Goal: Task Accomplishment & Management: Complete application form

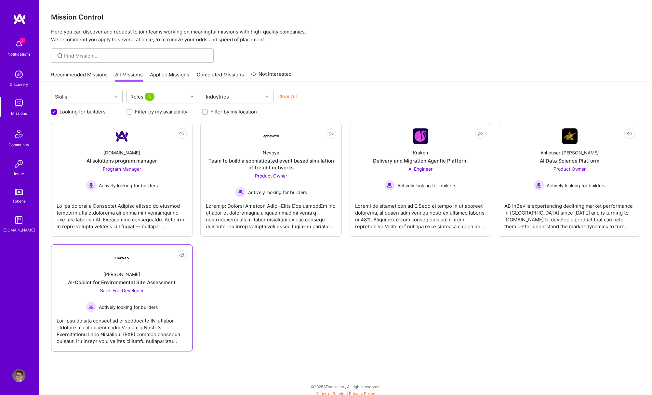
click at [127, 282] on div "AI-Copilot for Environmental Site Assessment" at bounding box center [122, 282] width 108 height 7
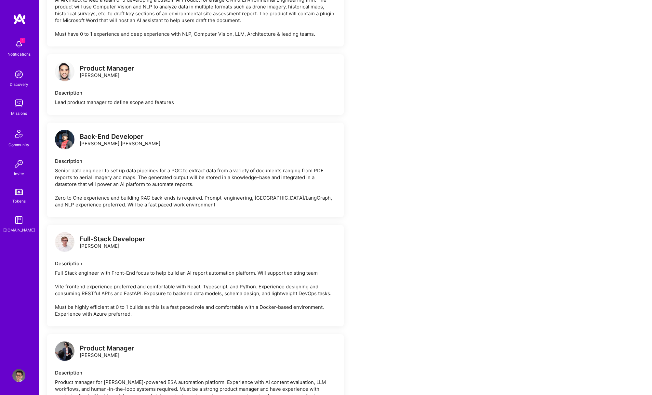
scroll to position [534, 0]
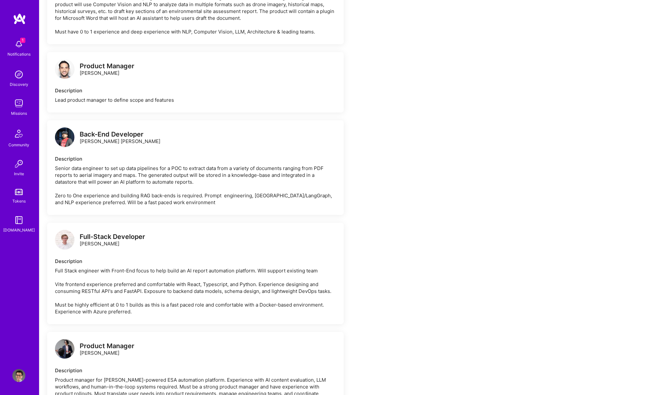
click at [95, 76] on div "Product Manager [PERSON_NAME]" at bounding box center [107, 70] width 55 height 14
click at [62, 77] on img at bounding box center [65, 69] width 20 height 20
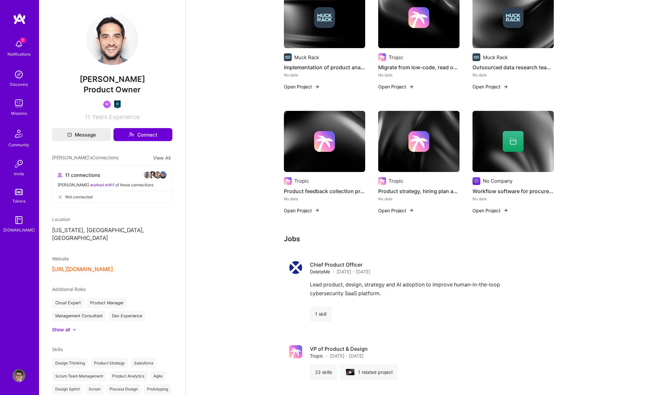
scroll to position [370, 0]
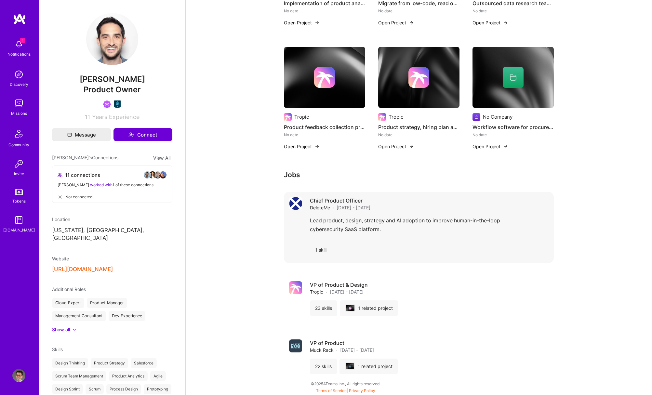
click at [322, 210] on span "DeleteMe" at bounding box center [320, 207] width 20 height 7
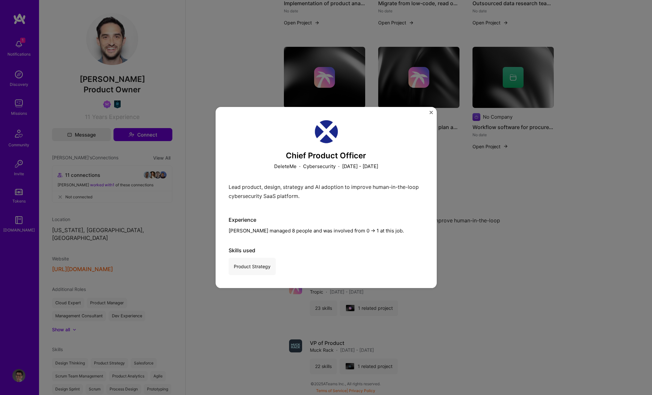
click at [325, 135] on img at bounding box center [326, 131] width 23 height 23
click at [431, 114] on img "Close" at bounding box center [431, 112] width 3 height 3
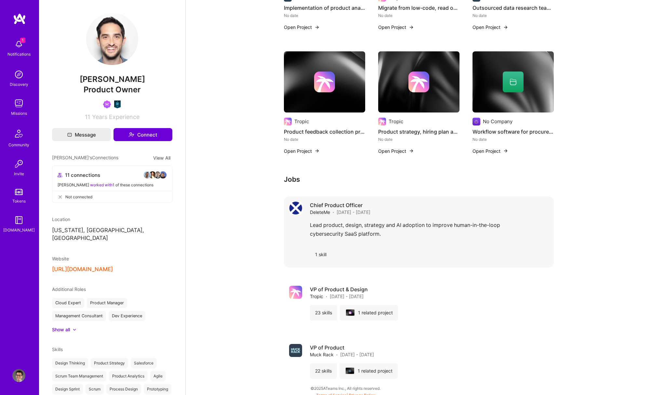
scroll to position [370, 0]
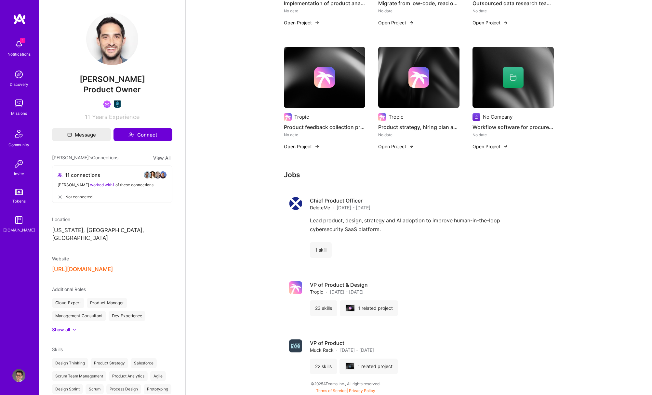
click at [99, 266] on button "[URL][DOMAIN_NAME]" at bounding box center [82, 269] width 61 height 7
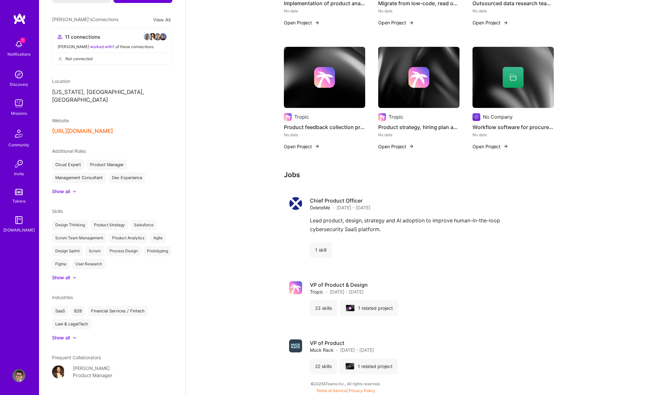
scroll to position [149, 0]
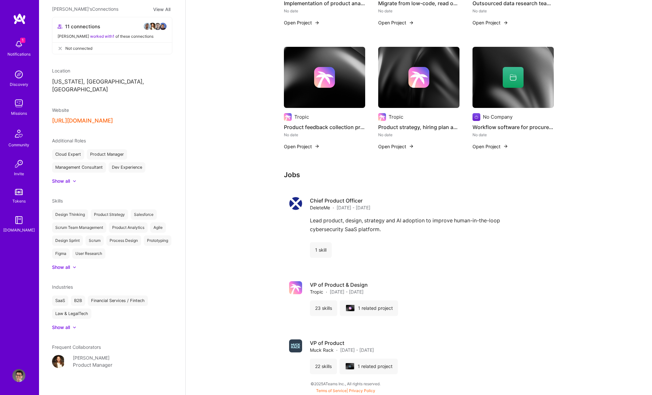
click at [54, 355] on img at bounding box center [58, 361] width 13 height 13
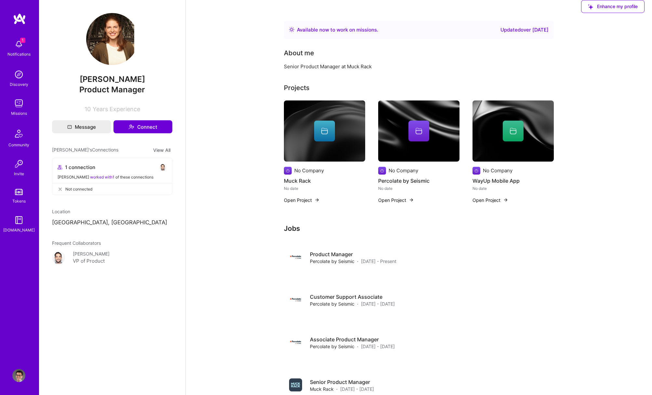
click at [19, 107] on img at bounding box center [18, 103] width 13 height 13
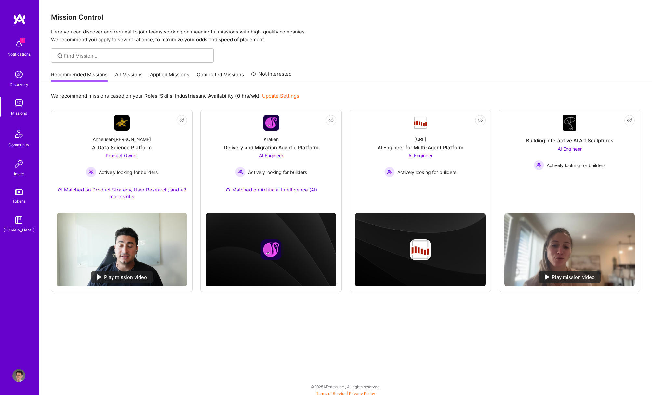
click at [125, 76] on link "All Missions" at bounding box center [129, 76] width 28 height 11
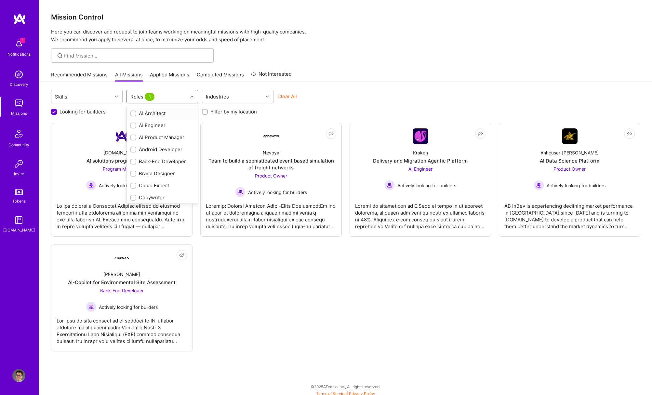
click at [157, 102] on div "Roles 3" at bounding box center [157, 96] width 61 height 13
click at [75, 112] on label "Looking for builders" at bounding box center [83, 111] width 46 height 7
click at [58, 112] on input "Looking for builders" at bounding box center [55, 112] width 6 height 6
checkbox input "false"
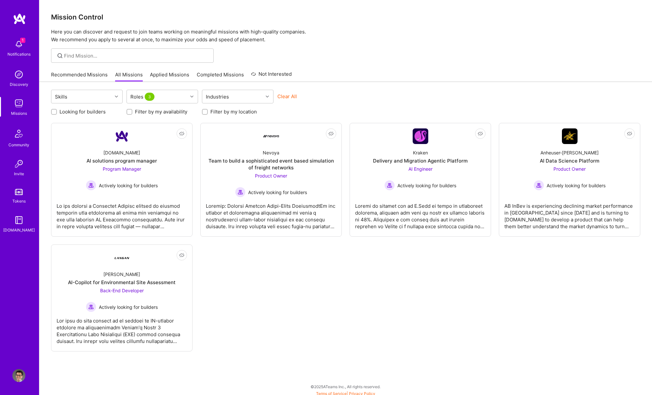
scroll to position [0, 0]
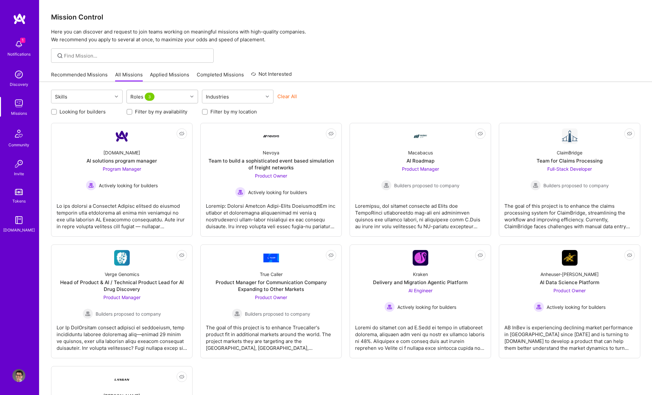
click at [146, 99] on span "3" at bounding box center [150, 97] width 10 height 8
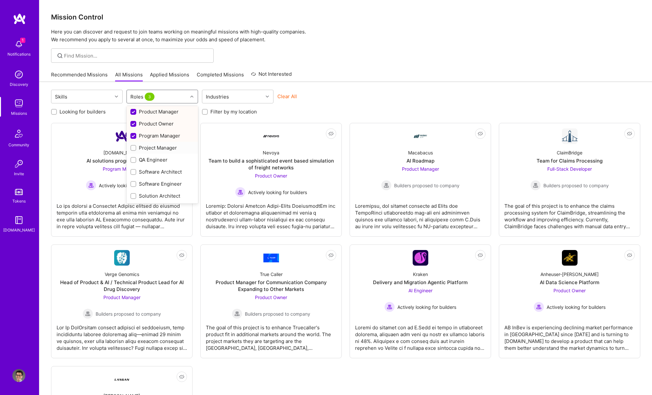
scroll to position [218, 0]
click at [148, 127] on div "Product Owner" at bounding box center [162, 124] width 64 height 7
checkbox input "false"
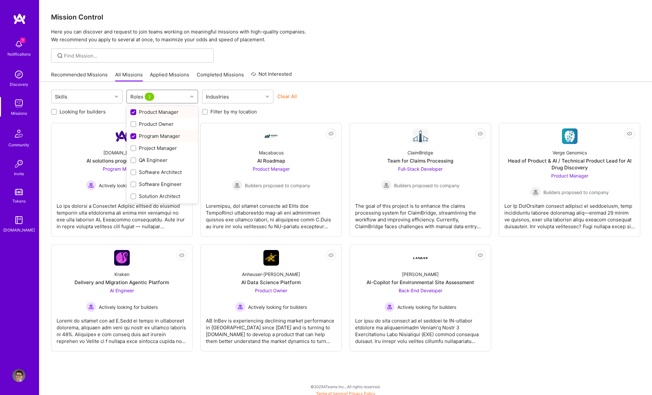
click at [147, 115] on div "Product Manager" at bounding box center [162, 112] width 64 height 7
checkbox input "false"
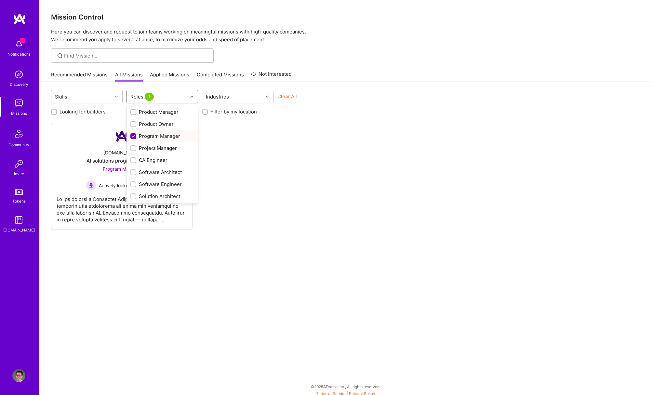
click at [146, 137] on div "Program Manager" at bounding box center [162, 136] width 64 height 7
checkbox input "false"
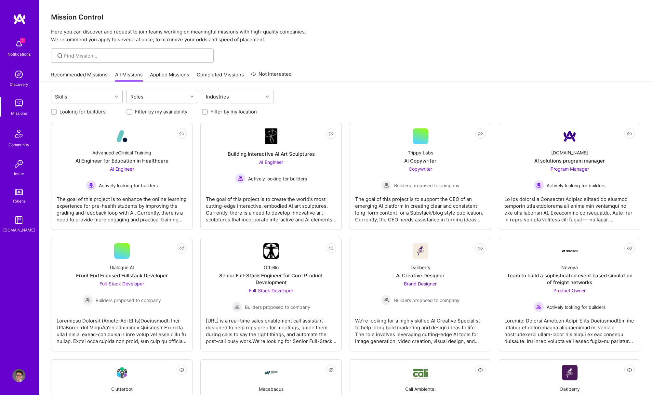
click at [94, 115] on label "Looking for builders" at bounding box center [83, 111] width 46 height 7
click at [57, 114] on input "Looking for builders" at bounding box center [54, 112] width 5 height 5
checkbox input "true"
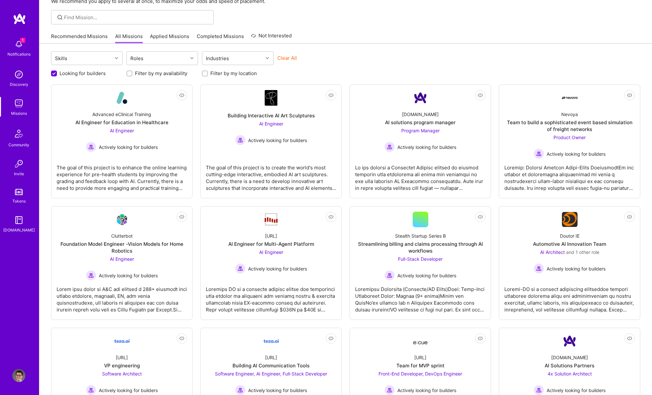
scroll to position [39, 0]
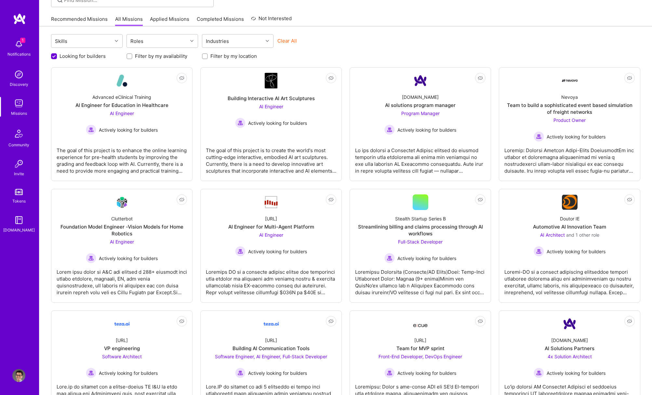
scroll to position [0, 0]
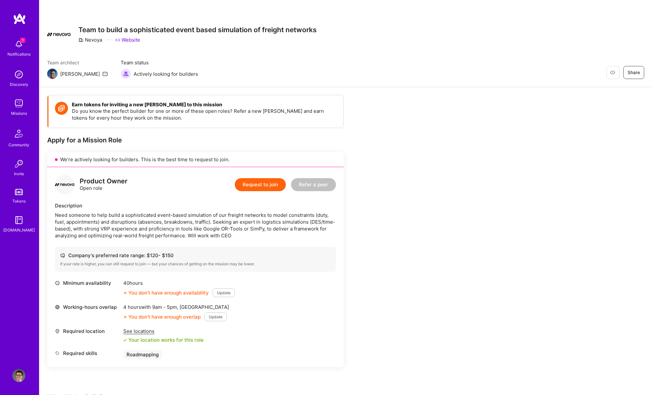
click at [222, 223] on div "Need someone to help build a sophisticated event-based simulation of our freigh…" at bounding box center [195, 225] width 281 height 27
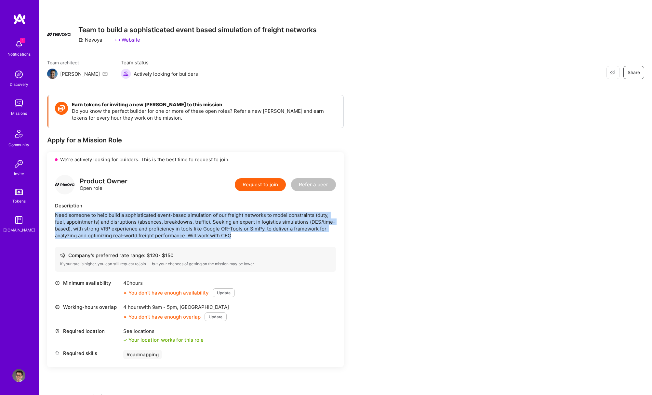
click at [222, 223] on div "Need someone to help build a sophisticated event-based simulation of our freigh…" at bounding box center [195, 225] width 281 height 27
click at [222, 221] on div "Need someone to help build a sophisticated event-based simulation of our freigh…" at bounding box center [195, 225] width 281 height 27
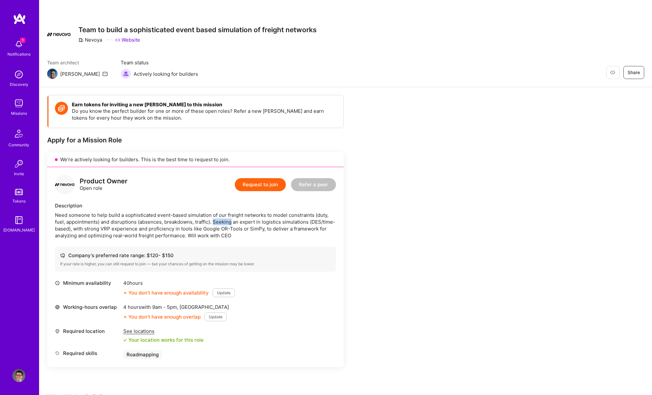
click at [222, 221] on div "Need someone to help build a sophisticated event-based simulation of our freigh…" at bounding box center [195, 225] width 281 height 27
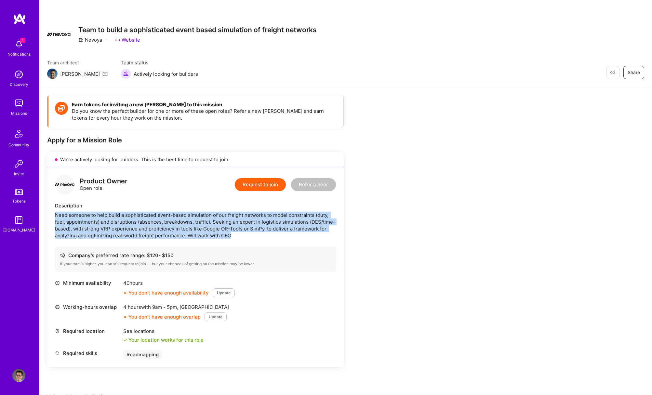
click at [222, 221] on div "Need someone to help build a sophisticated event-based simulation of our freigh…" at bounding box center [195, 225] width 281 height 27
click at [94, 230] on div "Need someone to help build a sophisticated event-based simulation of our freigh…" at bounding box center [195, 225] width 281 height 27
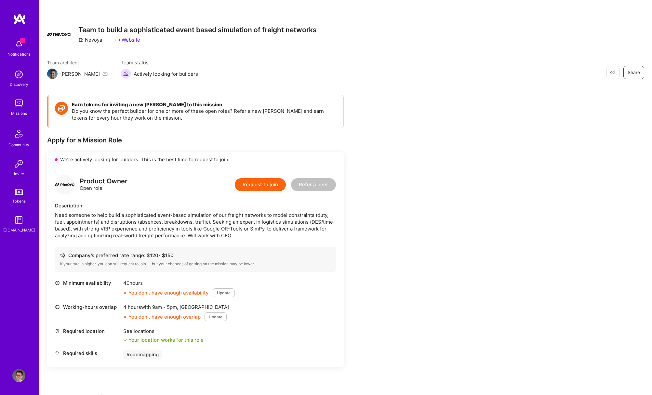
drag, startPoint x: 86, startPoint y: 229, endPoint x: 172, endPoint y: 230, distance: 86.5
click at [172, 230] on div "Need someone to help build a sophisticated event-based simulation of our freigh…" at bounding box center [195, 225] width 281 height 27
click at [212, 227] on div "Need someone to help build a sophisticated event-based simulation of our freigh…" at bounding box center [195, 225] width 281 height 27
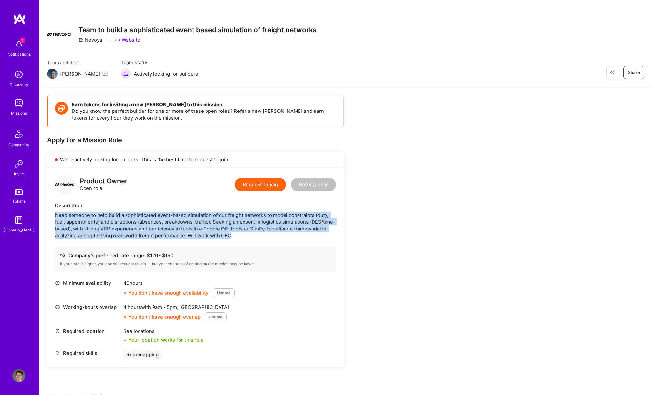
click at [212, 227] on div "Need someone to help build a sophisticated event-based simulation of our freigh…" at bounding box center [195, 225] width 281 height 27
click at [210, 228] on div "Need someone to help build a sophisticated event-based simulation of our freigh…" at bounding box center [195, 225] width 281 height 27
drag, startPoint x: 55, startPoint y: 208, endPoint x: 239, endPoint y: 239, distance: 186.4
click at [239, 239] on div "Description Need someone to help build a sophisticated event-based simulation o…" at bounding box center [195, 220] width 281 height 37
click at [239, 239] on div "Need someone to help build a sophisticated event-based simulation of our freigh…" at bounding box center [195, 225] width 281 height 27
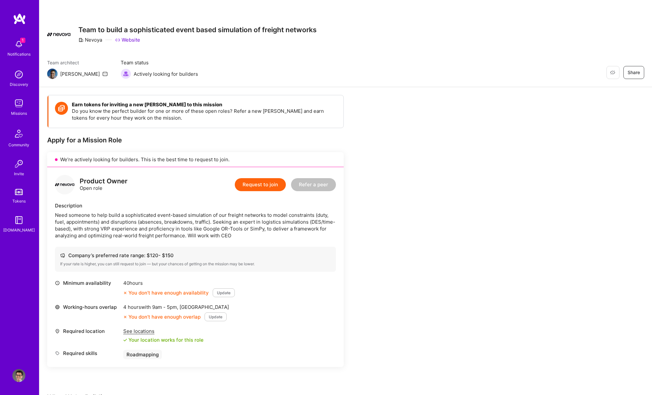
click at [253, 229] on div "Need someone to help build a sophisticated event-based simulation of our freigh…" at bounding box center [195, 225] width 281 height 27
drag, startPoint x: 89, startPoint y: 237, endPoint x: 184, endPoint y: 238, distance: 94.7
click at [184, 238] on div "Need someone to help build a sophisticated event-based simulation of our freigh…" at bounding box center [195, 225] width 281 height 27
click at [169, 235] on div "Need someone to help build a sophisticated event-based simulation of our freigh…" at bounding box center [195, 225] width 281 height 27
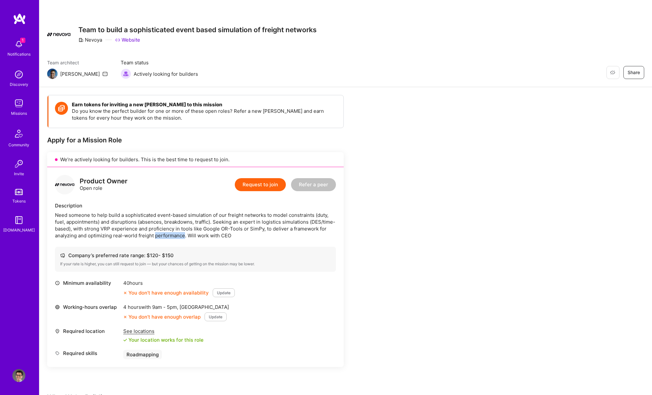
click at [169, 235] on div "Need someone to help build a sophisticated event-based simulation of our freigh…" at bounding box center [195, 225] width 281 height 27
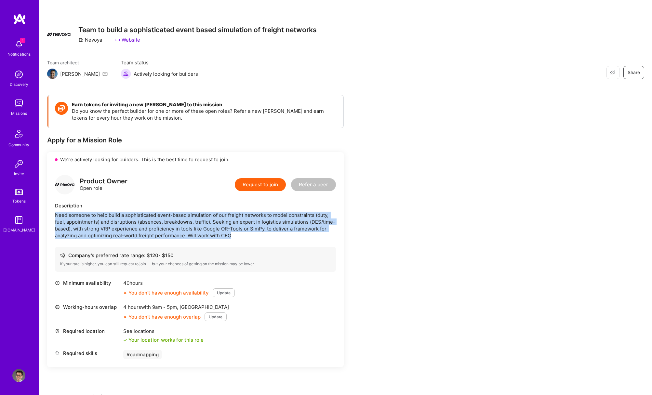
click at [169, 235] on div "Need someone to help build a sophisticated event-based simulation of our freigh…" at bounding box center [195, 225] width 281 height 27
click at [169, 236] on div "Need someone to help build a sophisticated event-based simulation of our freigh…" at bounding box center [195, 225] width 281 height 27
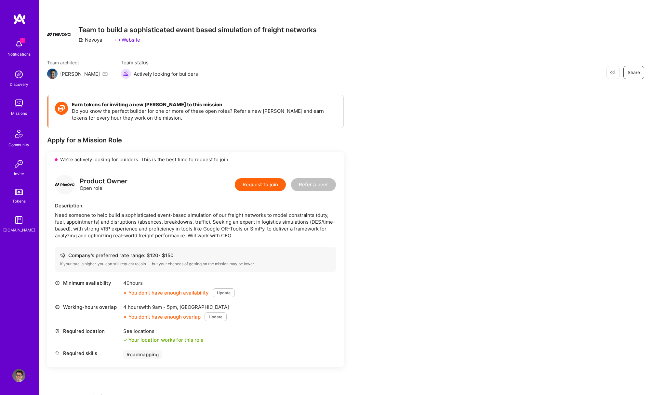
drag, startPoint x: 102, startPoint y: 228, endPoint x: 111, endPoint y: 229, distance: 8.5
click at [111, 229] on div "Need someone to help build a sophisticated event-based simulation of our freigh…" at bounding box center [195, 225] width 281 height 27
click at [106, 229] on div "Need someone to help build a sophisticated event-based simulation of our freigh…" at bounding box center [195, 225] width 281 height 27
copy div "VRP"
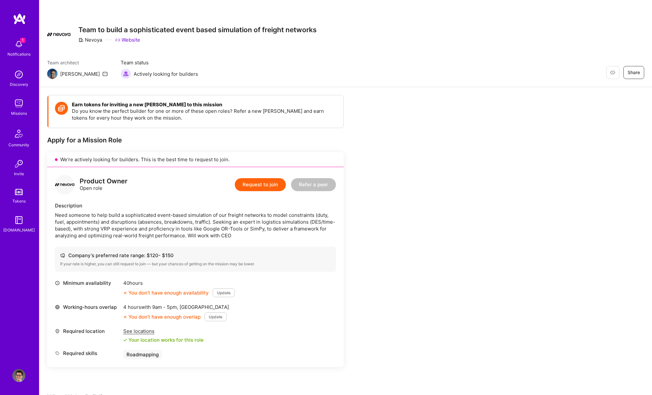
click at [186, 217] on div "Need someone to help build a sophisticated event-based simulation of our freigh…" at bounding box center [195, 225] width 281 height 27
drag, startPoint x: 202, startPoint y: 229, endPoint x: 241, endPoint y: 231, distance: 38.7
click at [241, 231] on div "Need someone to help build a sophisticated event-based simulation of our freigh…" at bounding box center [195, 225] width 281 height 27
copy div "Google OR-Tools"
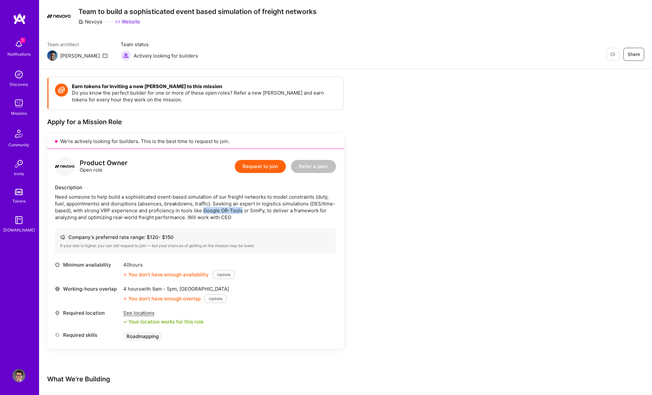
scroll to position [23, 0]
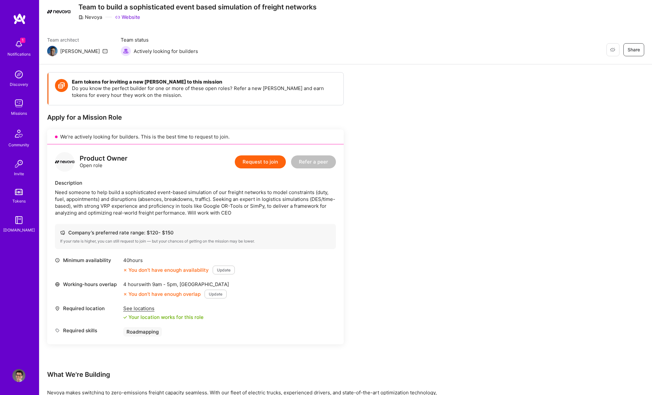
click at [195, 197] on div "Need someone to help build a sophisticated event-based simulation of our freigh…" at bounding box center [195, 202] width 281 height 27
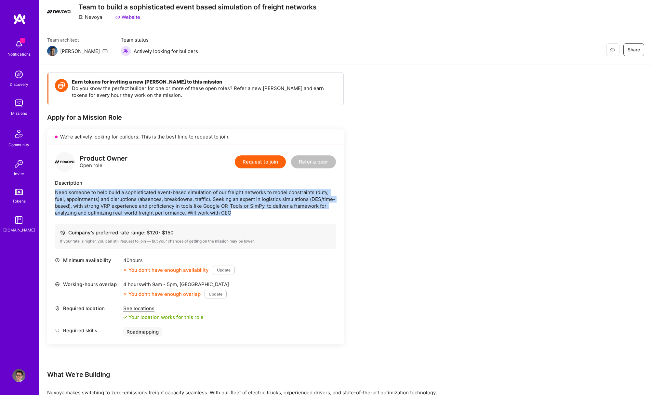
click at [195, 197] on div "Need someone to help build a sophisticated event-based simulation of our freigh…" at bounding box center [195, 202] width 281 height 27
click at [196, 197] on div "Need someone to help build a sophisticated event-based simulation of our freigh…" at bounding box center [195, 202] width 281 height 27
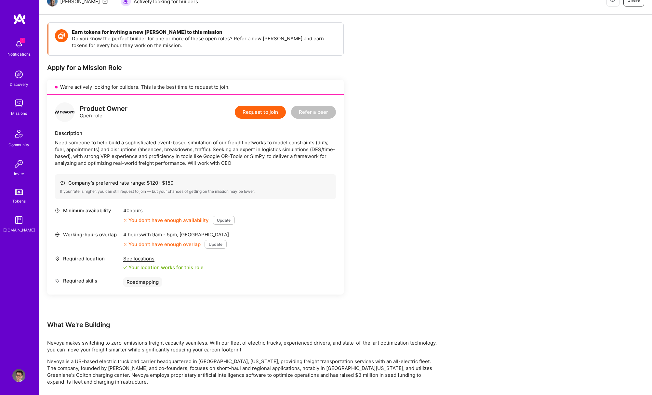
scroll to position [88, 0]
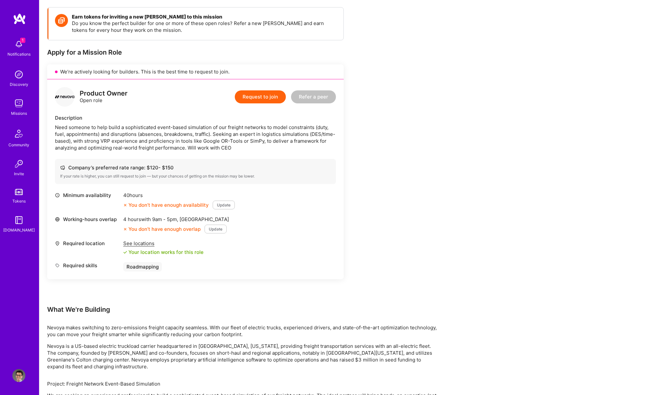
click at [188, 253] on div "Your location works for this role" at bounding box center [163, 252] width 80 height 7
click at [188, 261] on div "Minimum availability 40 hours You don’t have enough availability Update Working…" at bounding box center [195, 232] width 281 height 80
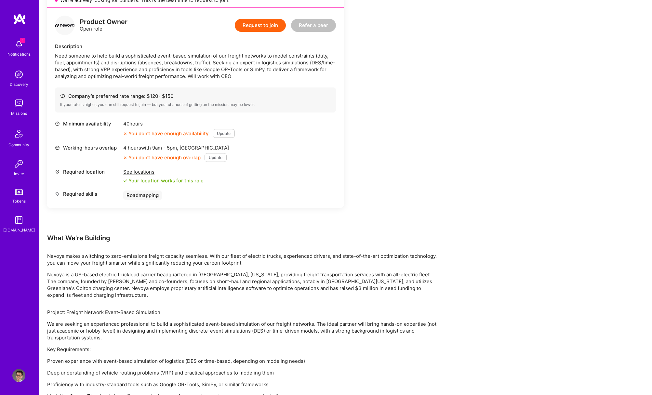
scroll to position [181, 0]
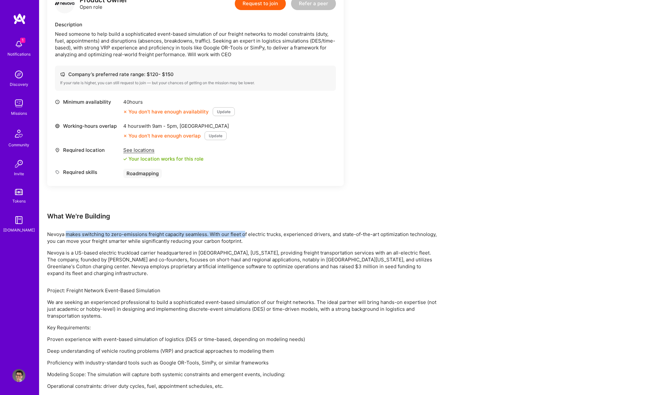
drag, startPoint x: 66, startPoint y: 235, endPoint x: 245, endPoint y: 237, distance: 178.9
click at [245, 237] on p "Nevoya makes switching to zero-emissions freight capacity seamless. With our fl…" at bounding box center [242, 238] width 390 height 14
click at [243, 234] on p "Nevoya makes switching to zero-emissions freight capacity seamless. With our fl…" at bounding box center [242, 238] width 390 height 14
click at [245, 234] on p "Nevoya makes switching to zero-emissions freight capacity seamless. With our fl…" at bounding box center [242, 238] width 390 height 14
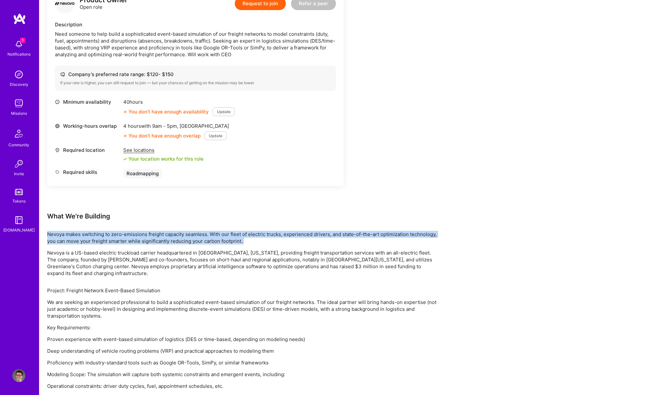
click at [245, 234] on p "Nevoya makes switching to zero-emissions freight capacity seamless. With our fl…" at bounding box center [242, 238] width 390 height 14
click at [244, 234] on p "Nevoya makes switching to zero-emissions freight capacity seamless. With our fl…" at bounding box center [242, 238] width 390 height 14
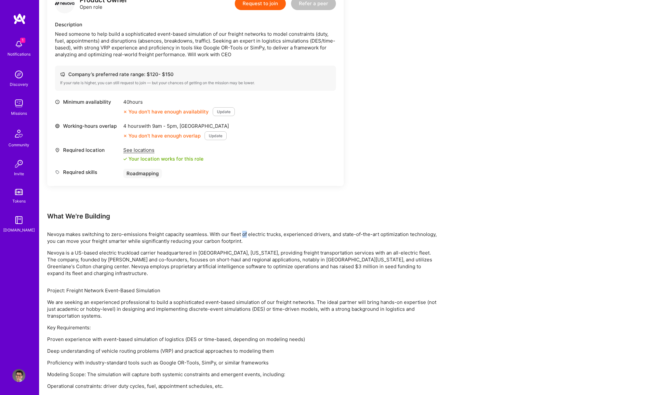
click at [244, 234] on p "Nevoya makes switching to zero-emissions freight capacity seamless. With our fl…" at bounding box center [242, 238] width 390 height 14
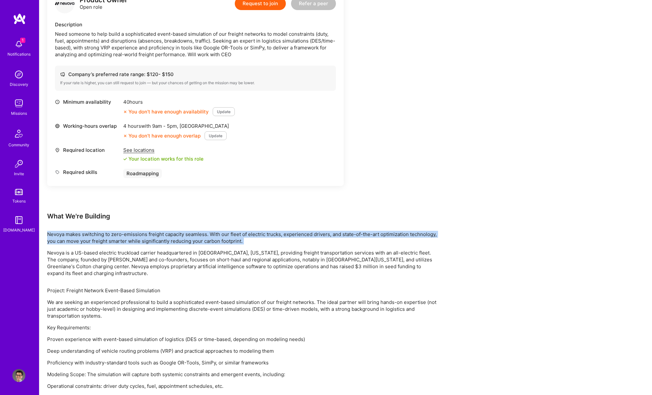
click at [244, 234] on p "Nevoya makes switching to zero-emissions freight capacity seamless. With our fl…" at bounding box center [242, 238] width 390 height 14
click at [248, 240] on p "Nevoya makes switching to zero-emissions freight capacity seamless. With our fl…" at bounding box center [242, 238] width 390 height 14
drag, startPoint x: 253, startPoint y: 241, endPoint x: 53, endPoint y: 228, distance: 200.2
click at [53, 228] on div "Earn tokens for inviting a new A.Teamer to this mission Do you know the perfect…" at bounding box center [242, 163] width 390 height 499
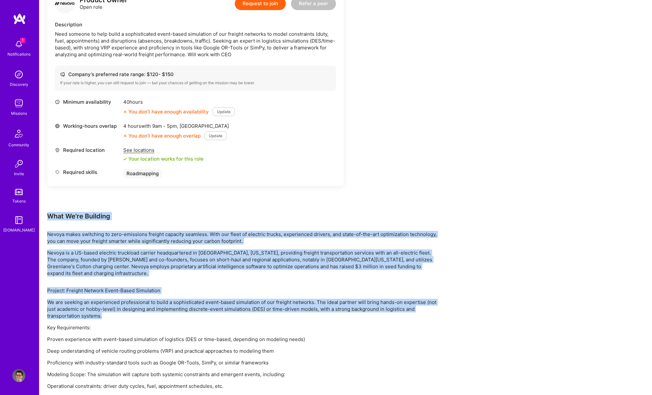
drag, startPoint x: 49, startPoint y: 215, endPoint x: 243, endPoint y: 318, distance: 219.9
click at [243, 318] on div "Earn tokens for inviting a new A.Teamer to this mission Do you know the perfect…" at bounding box center [242, 163] width 390 height 499
click at [243, 318] on p "We are seeking an experienced professional to build a sophisticated event-based…" at bounding box center [242, 309] width 390 height 20
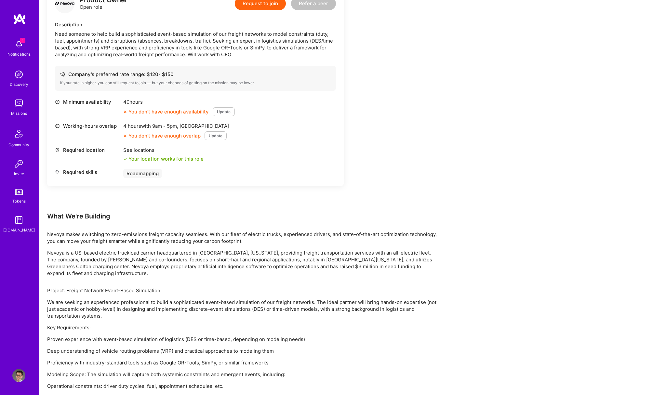
click at [242, 317] on p "We are seeking an experienced professional to build a sophisticated event-based…" at bounding box center [242, 309] width 390 height 20
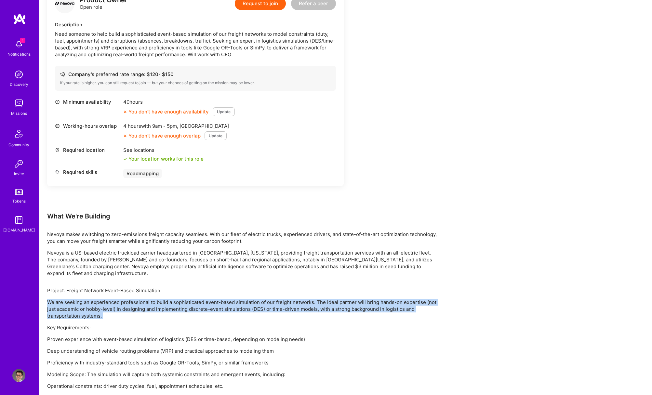
click at [242, 317] on p "We are seeking an experienced professional to build a sophisticated event-based…" at bounding box center [242, 309] width 390 height 20
click at [242, 315] on p "We are seeking an experienced professional to build a sophisticated event-based…" at bounding box center [242, 309] width 390 height 20
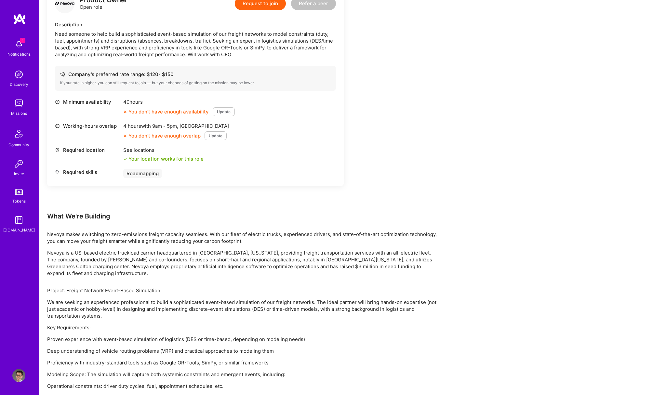
click at [242, 315] on p "We are seeking an experienced professional to build a sophisticated event-based…" at bounding box center [242, 309] width 390 height 20
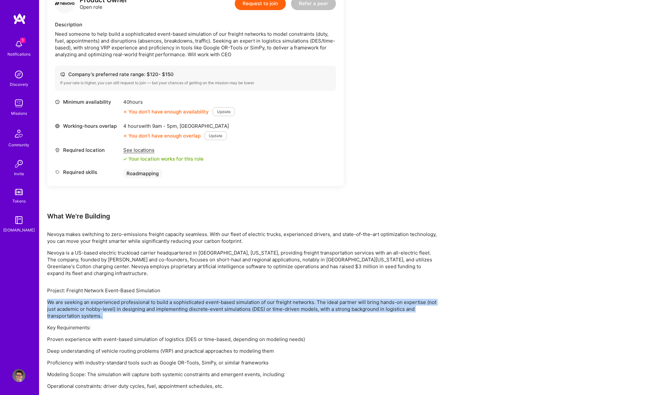
click at [242, 315] on p "We are seeking an experienced professional to build a sophisticated event-based…" at bounding box center [242, 309] width 390 height 20
click at [243, 316] on p "We are seeking an experienced professional to build a sophisticated event-based…" at bounding box center [242, 309] width 390 height 20
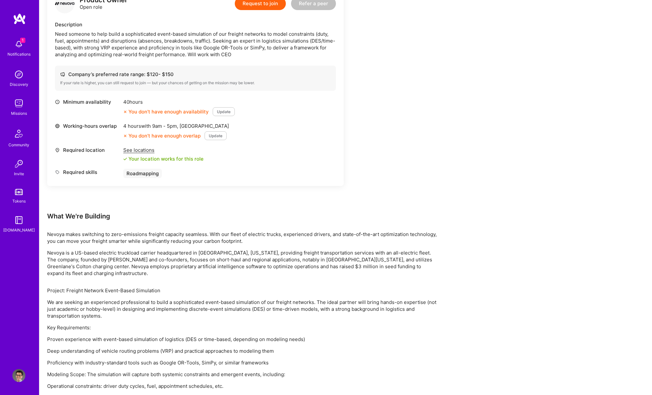
click at [243, 316] on p "We are seeking an experienced professional to build a sophisticated event-based…" at bounding box center [242, 309] width 390 height 20
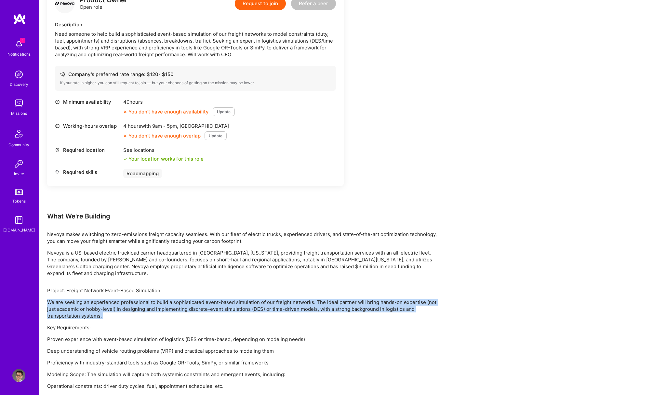
click at [243, 316] on p "We are seeking an experienced professional to build a sophisticated event-based…" at bounding box center [242, 309] width 390 height 20
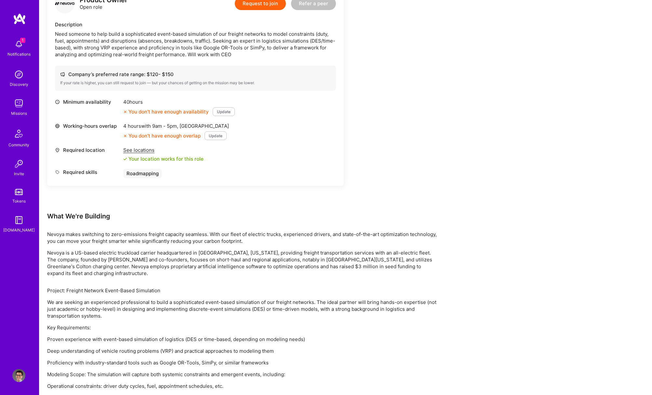
click at [243, 316] on p "We are seeking an experienced professional to build a sophisticated event-based…" at bounding box center [242, 309] width 390 height 20
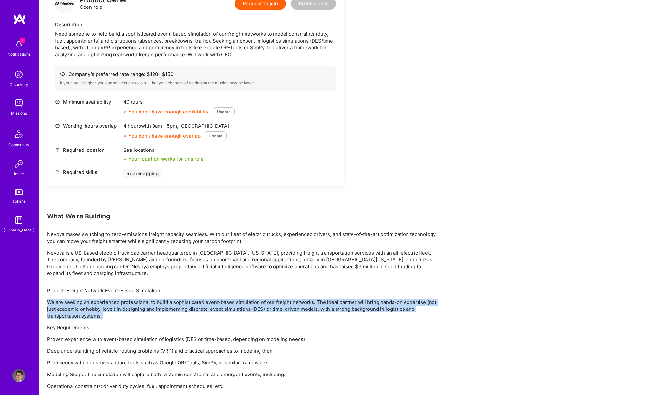
click at [243, 316] on p "We are seeking an experienced professional to build a sophisticated event-based…" at bounding box center [242, 309] width 390 height 20
click at [241, 315] on p "We are seeking an experienced professional to build a sophisticated event-based…" at bounding box center [242, 309] width 390 height 20
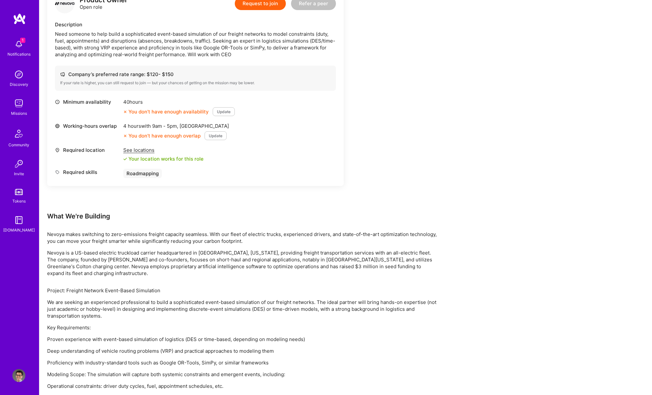
click at [241, 315] on p "We are seeking an experienced professional to build a sophisticated event-based…" at bounding box center [242, 309] width 390 height 20
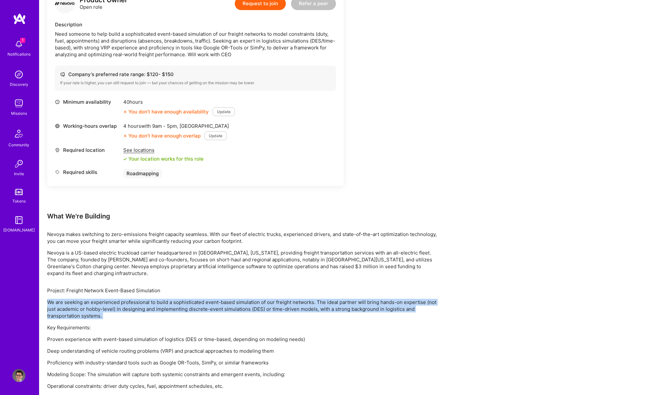
click at [241, 315] on p "We are seeking an experienced professional to build a sophisticated event-based…" at bounding box center [242, 309] width 390 height 20
click at [237, 315] on p "We are seeking an experienced professional to build a sophisticated event-based…" at bounding box center [242, 309] width 390 height 20
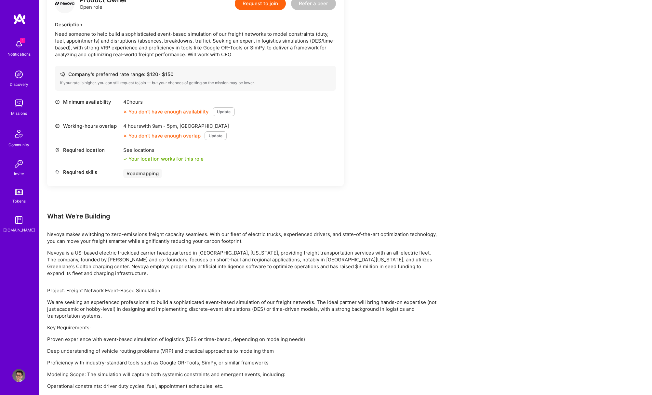
click at [237, 315] on p "We are seeking an experienced professional to build a sophisticated event-based…" at bounding box center [242, 309] width 390 height 20
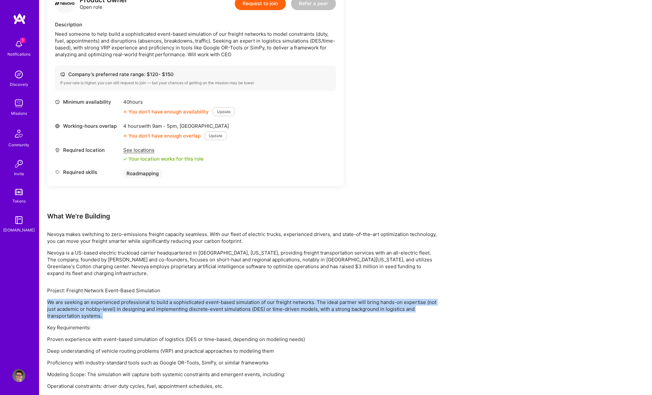
click at [237, 315] on p "We are seeking an experienced professional to build a sophisticated event-based…" at bounding box center [242, 309] width 390 height 20
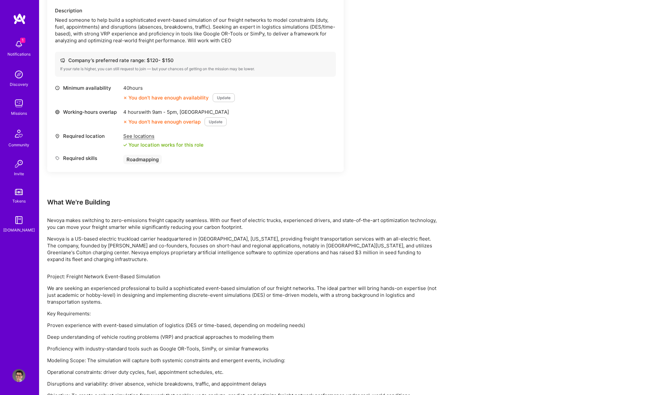
click at [237, 315] on p "Key Requirements:" at bounding box center [242, 313] width 390 height 7
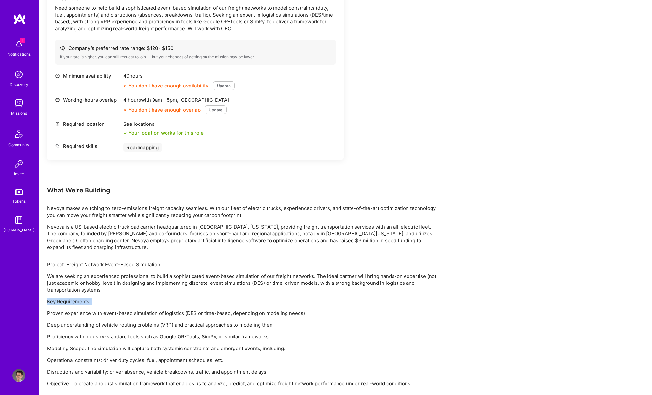
scroll to position [206, 0]
click at [237, 315] on p "Proven experience with event-based simulation of logistics (DES or time-based, …" at bounding box center [242, 314] width 390 height 7
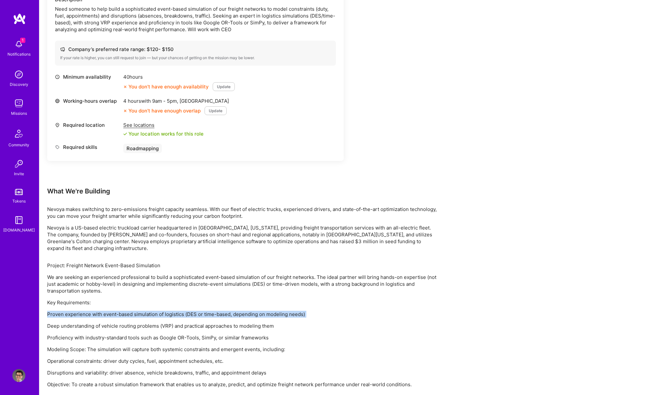
click at [237, 315] on p "Proven experience with event-based simulation of logistics (DES or time-based, …" at bounding box center [242, 314] width 390 height 7
click at [237, 314] on p "Proven experience with event-based simulation of logistics (DES or time-based, …" at bounding box center [242, 314] width 390 height 7
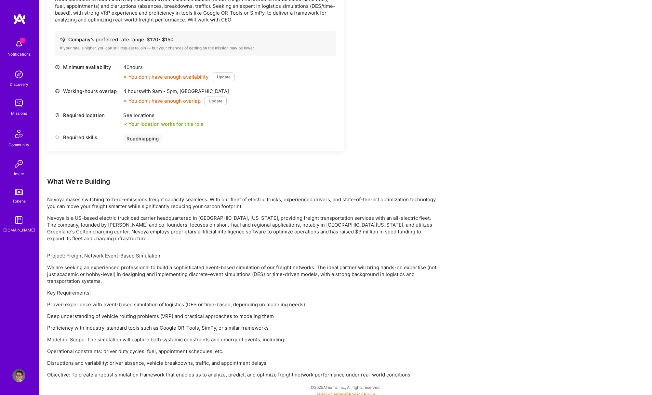
scroll to position [217, 0]
click at [236, 317] on p "Deep understanding of vehicle routing problems (VRP) and practical approaches t…" at bounding box center [242, 315] width 390 height 7
click at [236, 316] on p "Deep understanding of vehicle routing problems (VRP) and practical approaches t…" at bounding box center [242, 315] width 390 height 7
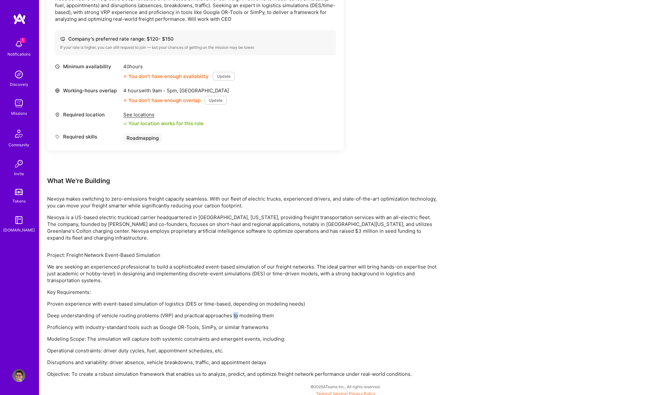
click at [236, 316] on p "Deep understanding of vehicle routing problems (VRP) and practical approaches t…" at bounding box center [242, 315] width 390 height 7
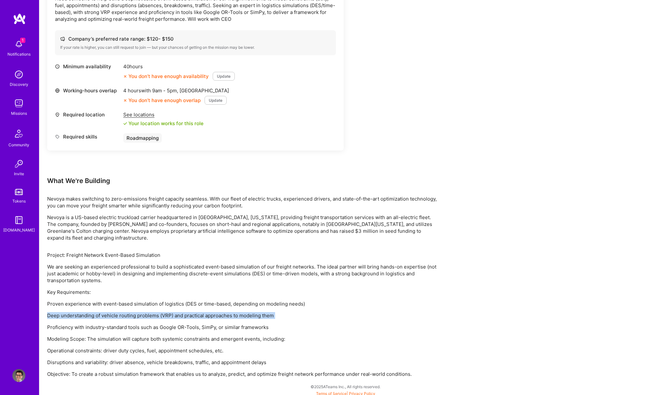
scroll to position [220, 0]
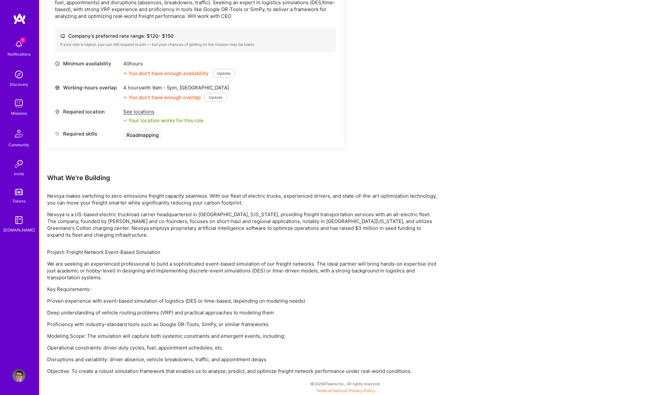
click at [235, 325] on p "Proficiency with industry-standard tools such as Google OR-Tools, SimPy, or sim…" at bounding box center [242, 324] width 390 height 7
click at [236, 325] on p "Proficiency with industry-standard tools such as Google OR-Tools, SimPy, or sim…" at bounding box center [242, 324] width 390 height 7
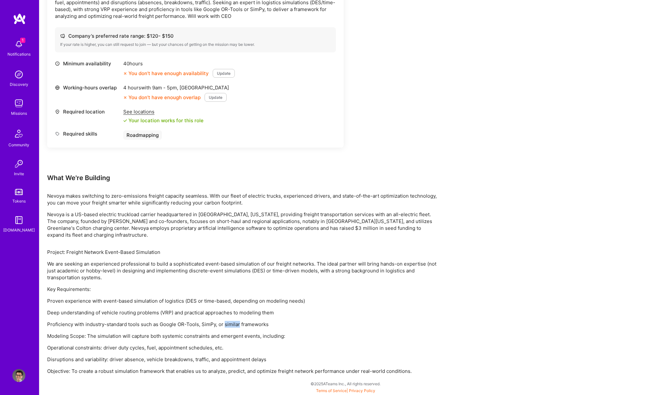
click at [236, 325] on p "Proficiency with industry-standard tools such as Google OR-Tools, SimPy, or sim…" at bounding box center [242, 324] width 390 height 7
click at [232, 337] on p "Modeling Scope: The simulation will capture both systemic constraints and emerg…" at bounding box center [242, 336] width 390 height 7
click at [231, 346] on p "Operational constraints: driver duty cycles, fuel, appointment schedules, etc." at bounding box center [242, 348] width 390 height 7
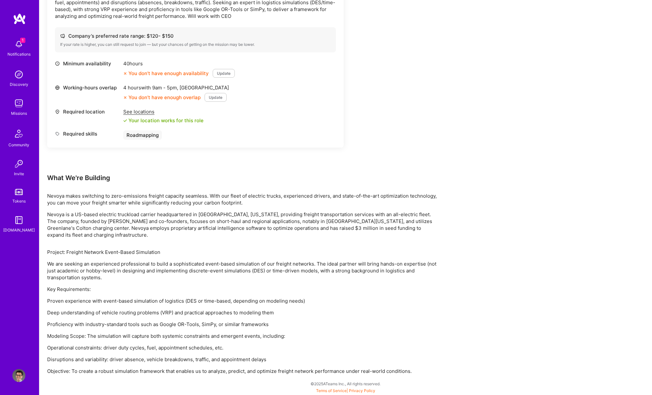
click at [231, 346] on p "Operational constraints: driver duty cycles, fuel, appointment schedules, etc." at bounding box center [242, 348] width 390 height 7
click at [231, 357] on p "Disruptions and variability: driver absence, vehicle breakdowns, traffic, and a…" at bounding box center [242, 359] width 390 height 7
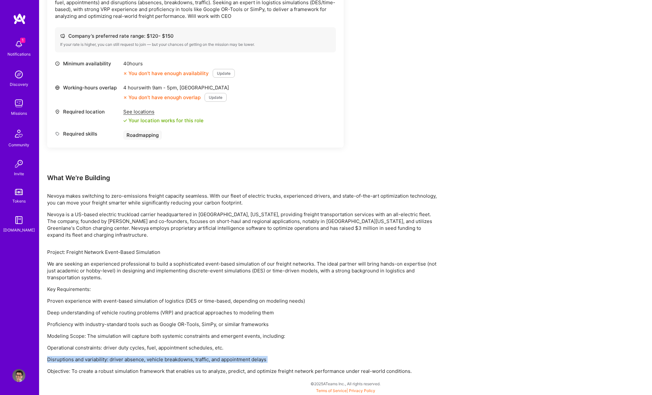
click at [231, 359] on p "Disruptions and variability: driver absence, vehicle breakdowns, traffic, and a…" at bounding box center [242, 359] width 390 height 7
click at [237, 372] on p "Objective: To create a robust simulation framework that enables us to analyze, …" at bounding box center [242, 371] width 390 height 7
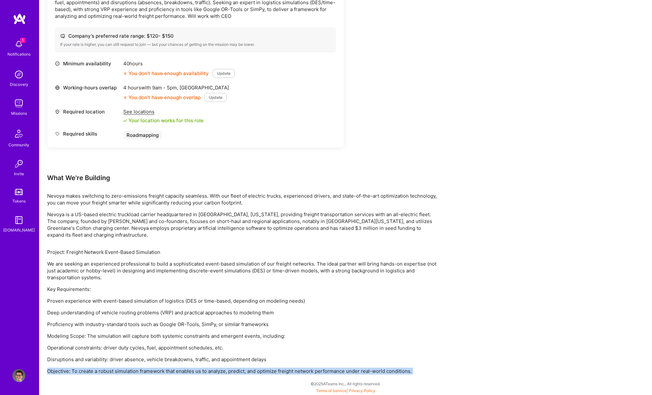
click at [237, 372] on p "Objective: To create a robust simulation framework that enables us to analyze, …" at bounding box center [242, 371] width 390 height 7
click at [237, 371] on p "Objective: To create a robust simulation framework that enables us to analyze, …" at bounding box center [242, 371] width 390 height 7
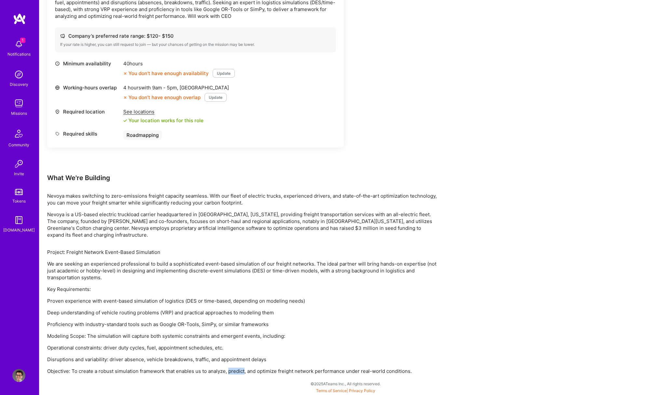
click at [237, 371] on p "Objective: To create a robust simulation framework that enables us to analyze, …" at bounding box center [242, 371] width 390 height 7
click at [151, 372] on p "Objective: To create a robust simulation framework that enables us to analyze, …" at bounding box center [242, 371] width 390 height 7
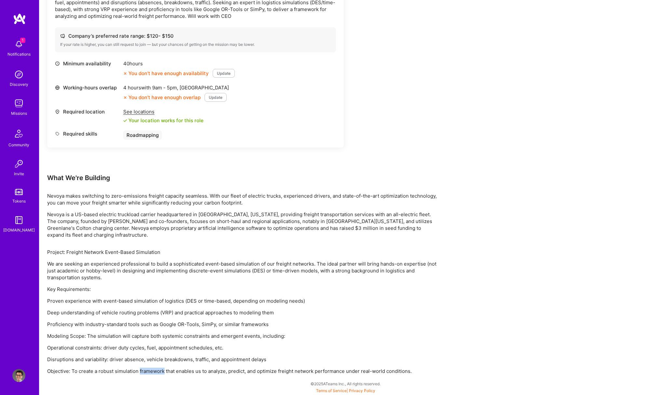
click at [151, 372] on p "Objective: To create a robust simulation framework that enables us to analyze, …" at bounding box center [242, 371] width 390 height 7
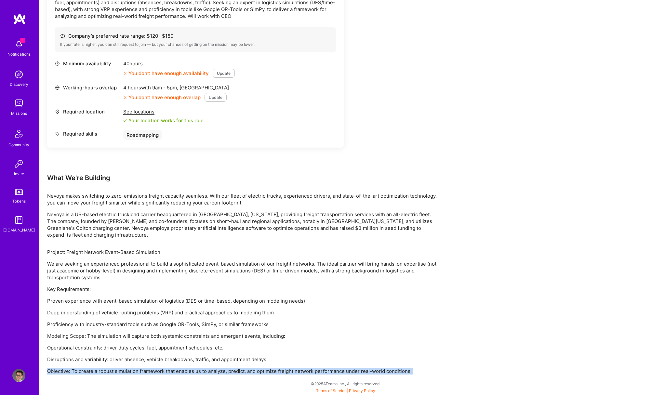
click at [151, 372] on p "Objective: To create a robust simulation framework that enables us to analyze, …" at bounding box center [242, 371] width 390 height 7
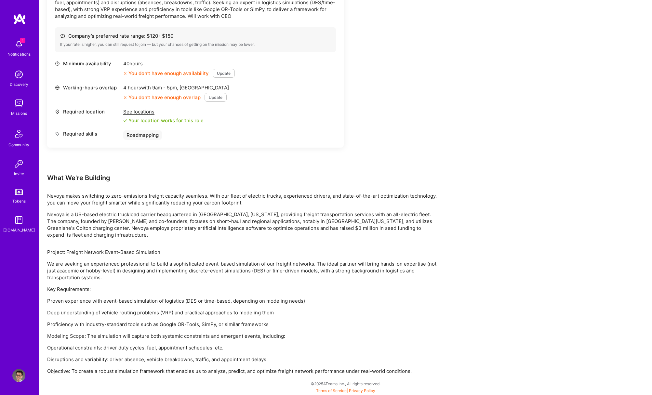
scroll to position [0, 0]
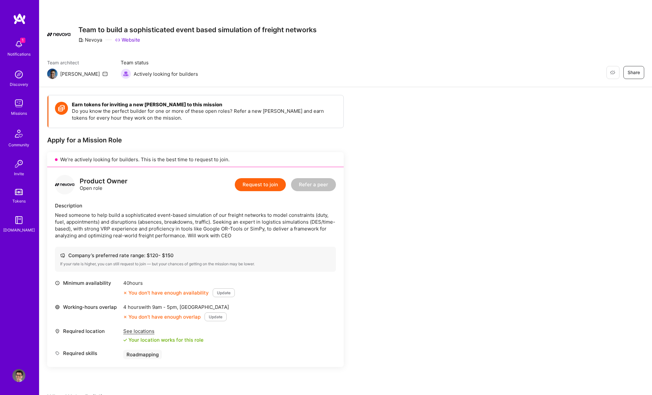
click at [260, 185] on button "Request to join" at bounding box center [260, 184] width 51 height 13
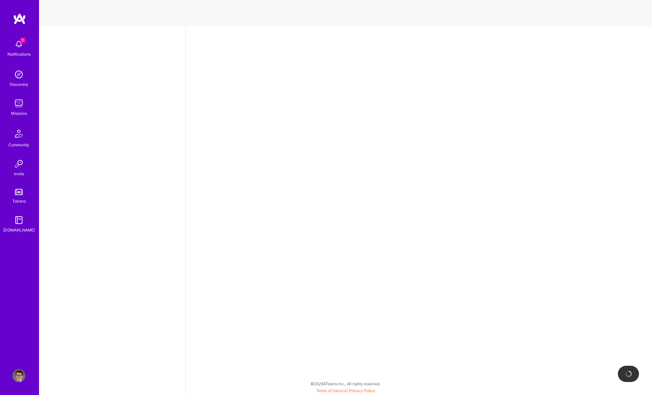
select select "US"
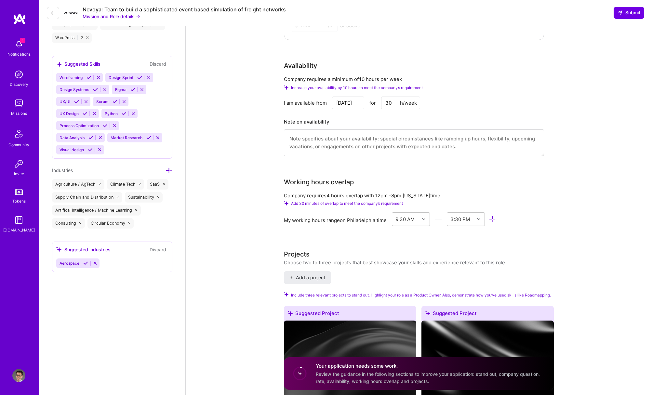
scroll to position [507, 0]
click at [351, 221] on div "My working hours range on Philadelphia time" at bounding box center [335, 220] width 103 height 7
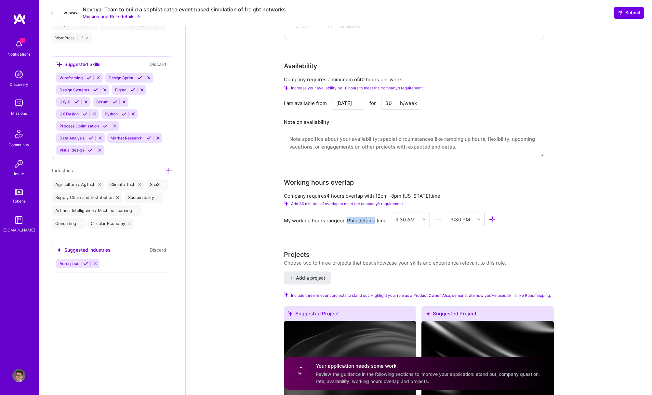
click at [351, 221] on div "My working hours range on Philadelphia time" at bounding box center [335, 220] width 103 height 7
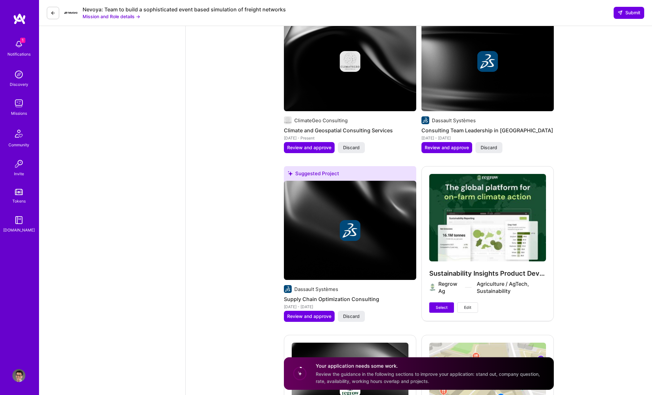
scroll to position [1096, 0]
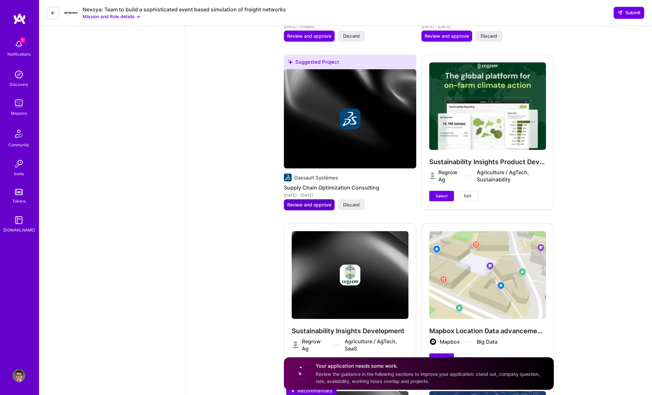
click at [317, 208] on span "Review and approve" at bounding box center [309, 205] width 44 height 7
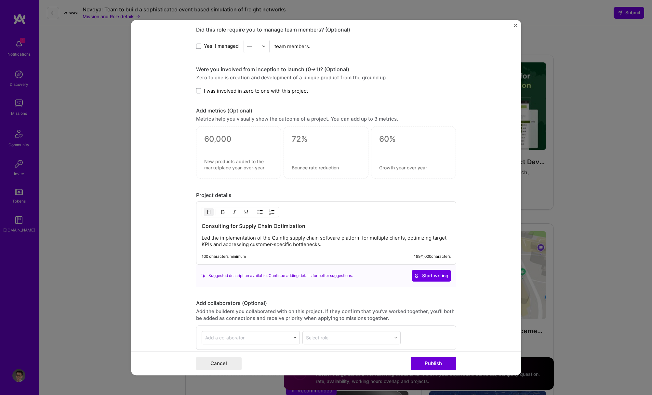
scroll to position [498, 0]
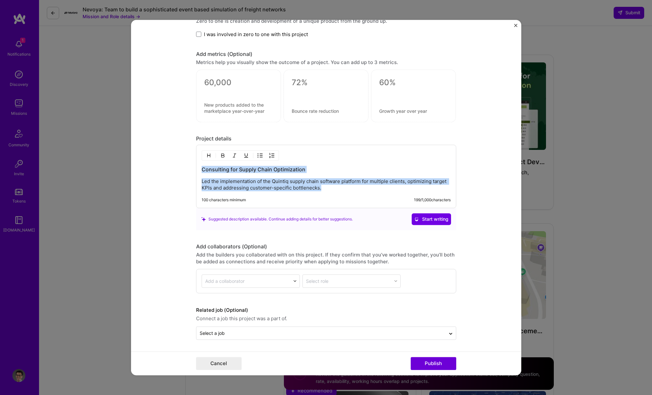
drag, startPoint x: 324, startPoint y: 188, endPoint x: 202, endPoint y: 169, distance: 123.5
click at [202, 169] on div "Consulting for Supply Chain Optimization Led the implementation of the Quintiq …" at bounding box center [326, 178] width 249 height 25
click at [202, 169] on h3 "Consulting for Supply Chain Optimization" at bounding box center [326, 169] width 249 height 7
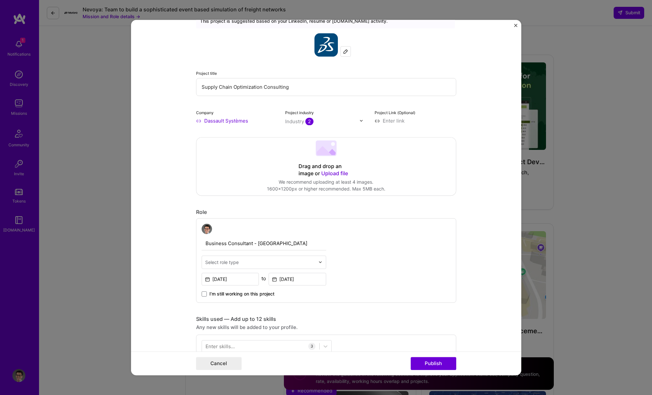
scroll to position [0, 0]
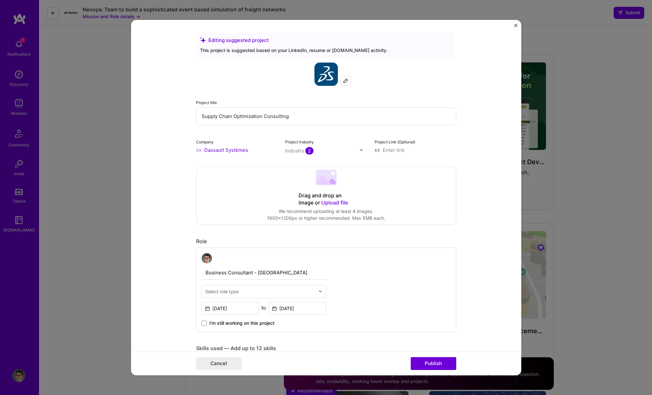
click at [310, 153] on span "2" at bounding box center [309, 150] width 8 height 7
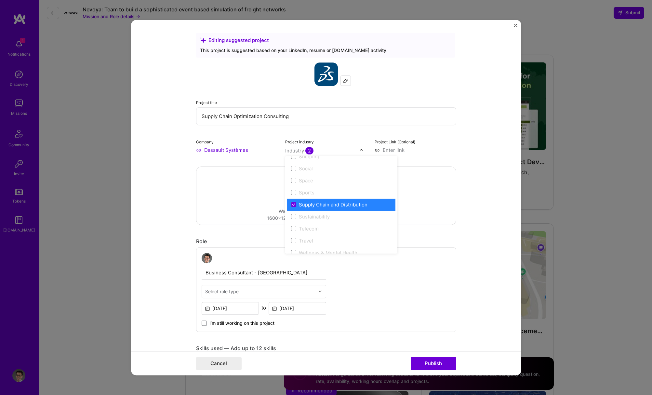
scroll to position [1351, 0]
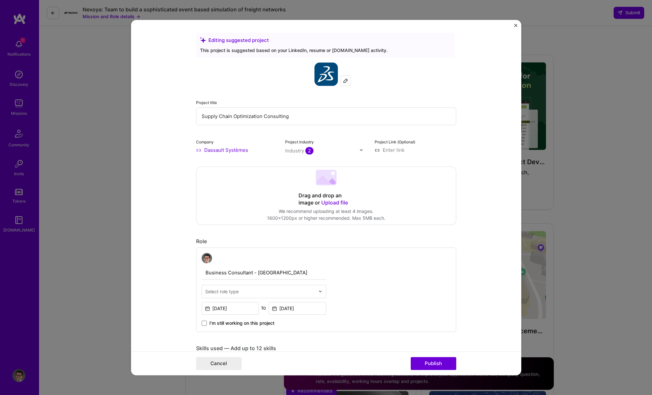
click at [345, 117] on input "Supply Chain Optimization Consulting" at bounding box center [326, 116] width 260 height 18
click at [391, 147] on input at bounding box center [416, 150] width 82 height 7
paste input "https://www.3ds.com/products/delmia/quintiq/logistics-planning"
type input "https://www.3ds.com/products/delmia/quintiq/logistics-planning"
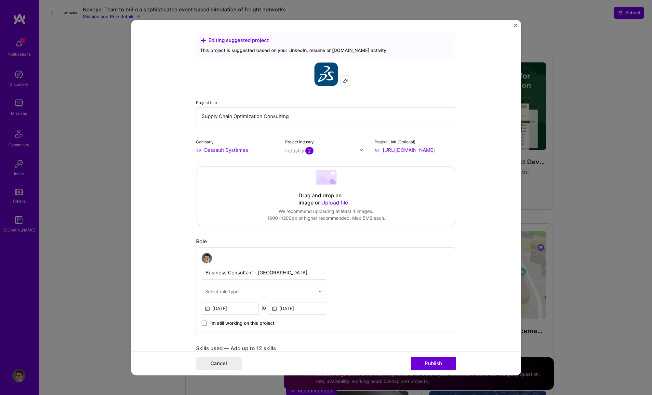
click at [379, 129] on div "Project title Supply Chain Optimization Consulting Company Dassault Systèmes Pr…" at bounding box center [326, 107] width 260 height 91
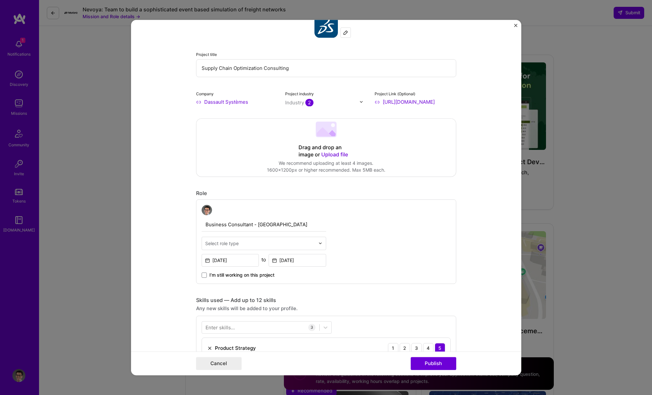
scroll to position [65, 0]
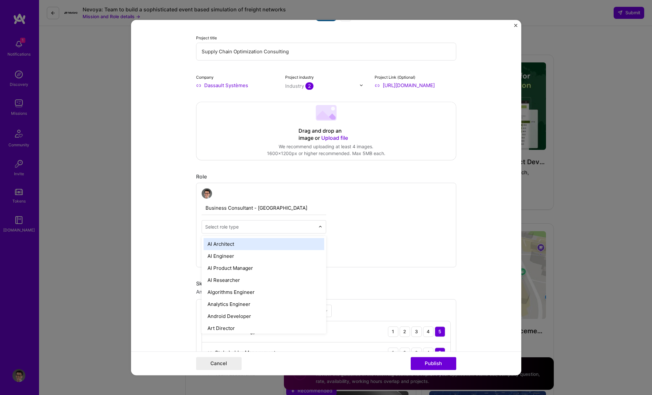
click at [258, 228] on input "text" at bounding box center [260, 227] width 110 height 7
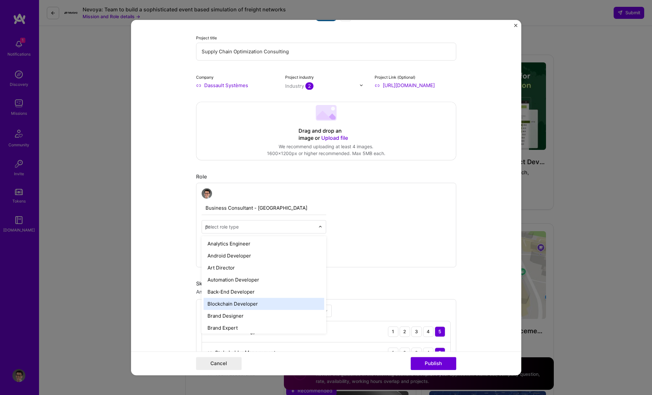
scroll to position [0, 0]
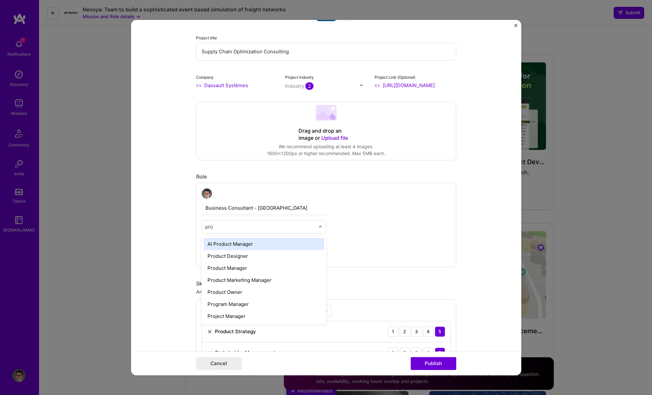
type input "prod"
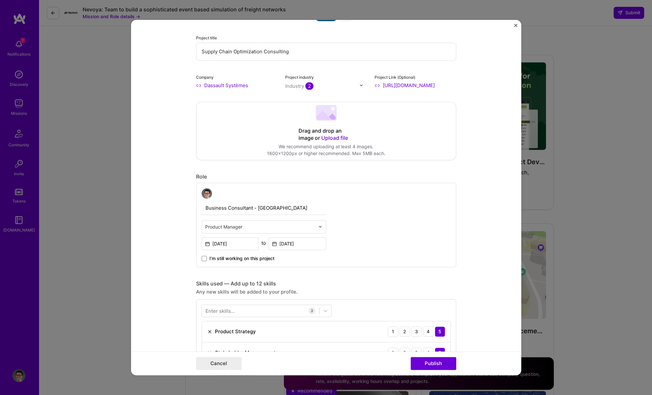
click at [224, 228] on input "text" at bounding box center [260, 227] width 110 height 7
click at [239, 228] on input "text" at bounding box center [260, 227] width 110 height 7
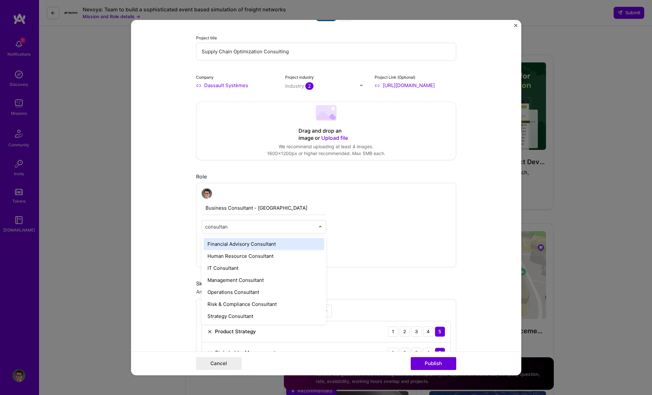
type input "consultant"
click at [252, 291] on div "Operations Consultant" at bounding box center [264, 292] width 121 height 12
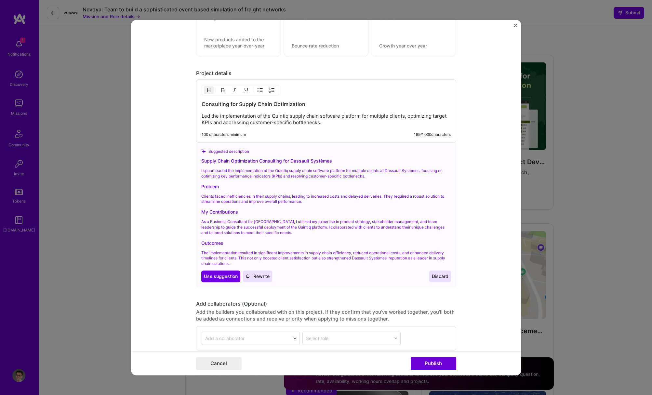
scroll to position [566, 0]
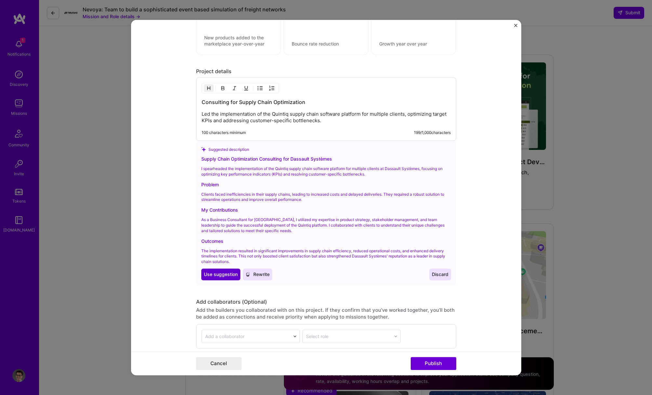
click at [222, 274] on span "Use suggestion" at bounding box center [221, 274] width 34 height 7
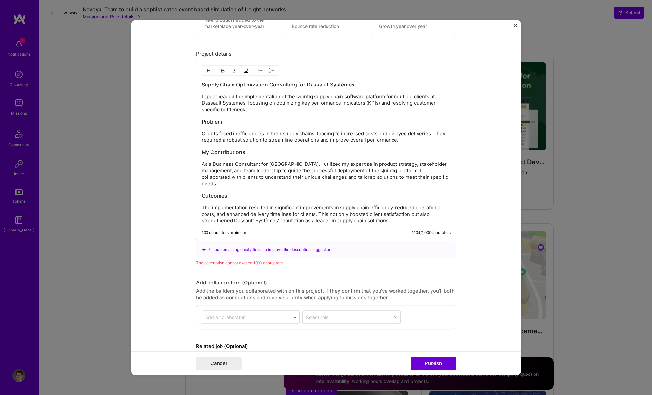
scroll to position [619, 0]
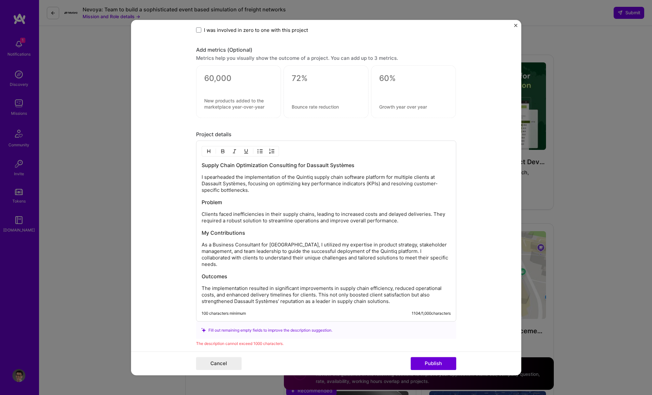
click at [316, 187] on p "I spearheaded the implementation of the Quintiq supply chain software platform …" at bounding box center [326, 184] width 249 height 20
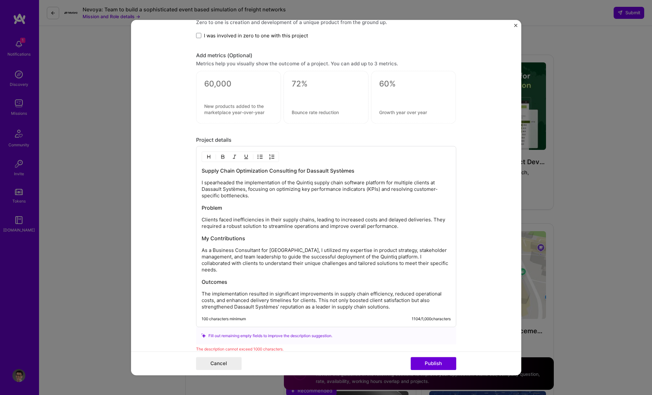
scroll to position [497, 0]
drag, startPoint x: 244, startPoint y: 190, endPoint x: 199, endPoint y: 186, distance: 45.4
click at [199, 186] on div "Supply Chain Optimization Consulting for Dassault Systèmes I spearheaded the im…" at bounding box center [326, 236] width 260 height 181
click at [415, 184] on p "I spearheaded the implementation of the Quintiq supply chain software platform …" at bounding box center [326, 189] width 249 height 20
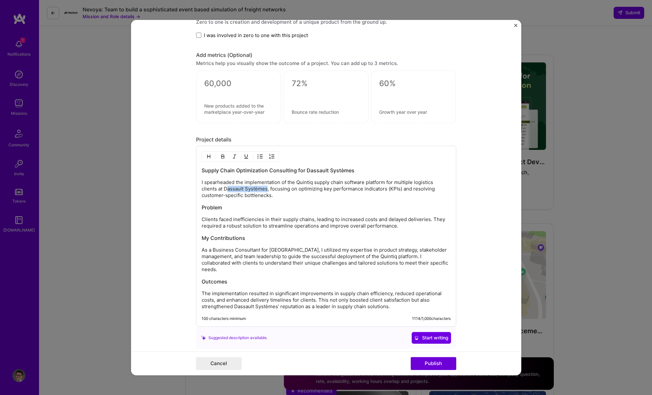
drag, startPoint x: 267, startPoint y: 189, endPoint x: 226, endPoint y: 190, distance: 41.7
click at [226, 190] on p "I spearheaded the implementation of the Quintiq supply chain software platform …" at bounding box center [326, 189] width 249 height 20
click at [300, 221] on p "Clients faced inefficiencies in their supply chains, leading to increased costs…" at bounding box center [326, 222] width 249 height 13
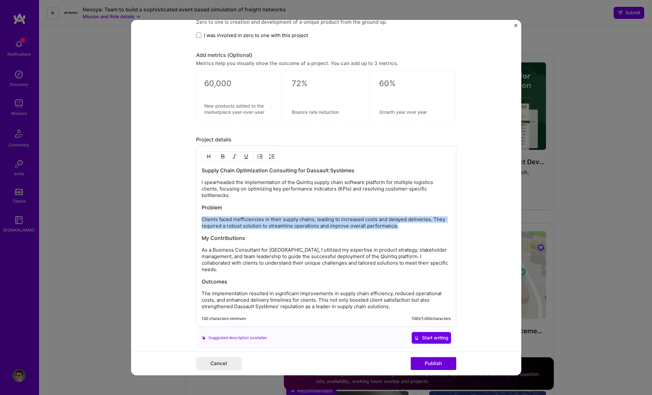
click at [300, 221] on p "Clients faced inefficiencies in their supply chains, leading to increased costs…" at bounding box center [326, 222] width 249 height 13
click at [306, 226] on p "Clients faced inefficiencies in their supply chains, leading to increased costs…" at bounding box center [326, 222] width 249 height 13
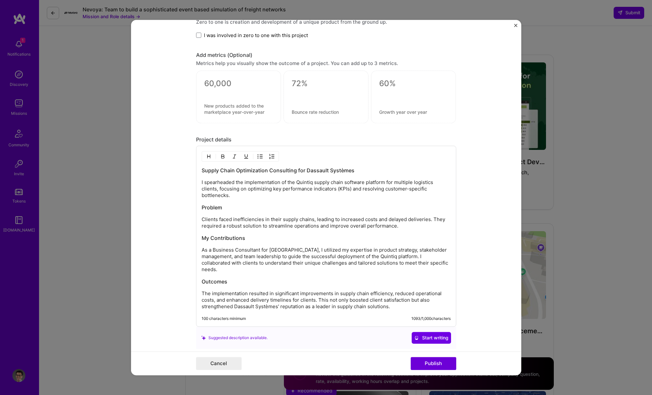
drag, startPoint x: 417, startPoint y: 227, endPoint x: 413, endPoint y: 225, distance: 5.0
click at [413, 225] on p "Clients faced inefficiencies in their supply chains, leading to increased costs…" at bounding box center [326, 222] width 249 height 13
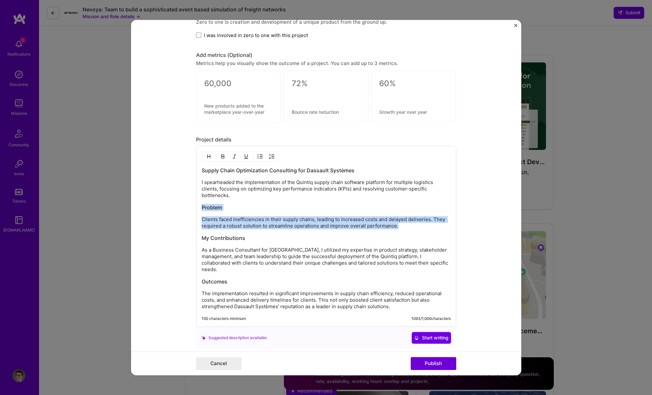
drag, startPoint x: 408, startPoint y: 225, endPoint x: 202, endPoint y: 205, distance: 207.5
click at [202, 205] on div "Supply Chain Optimization Consulting for Dassault Systèmes I spearheaded the im…" at bounding box center [326, 238] width 249 height 143
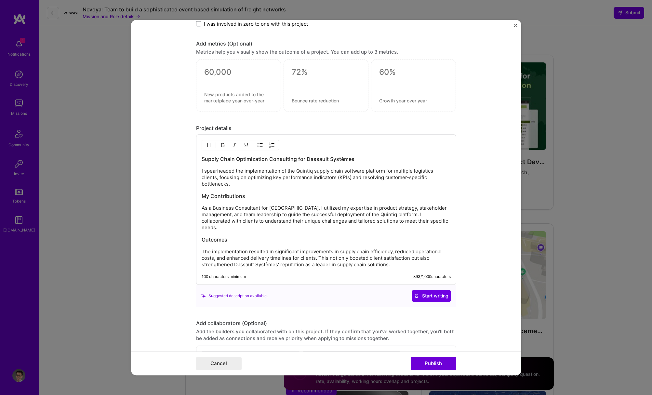
scroll to position [517, 0]
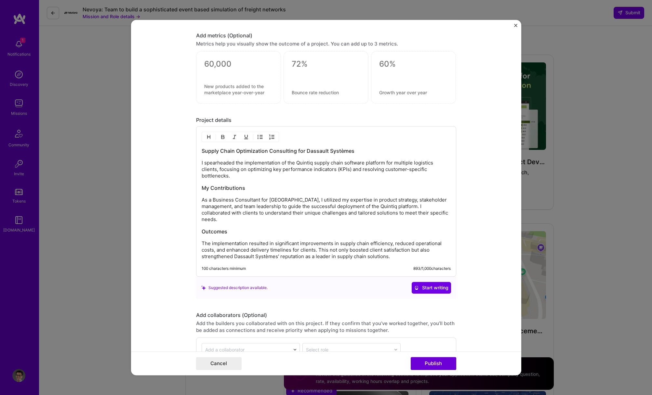
click at [316, 244] on p "The implementation resulted in significant improvements in supply chain efficie…" at bounding box center [326, 250] width 249 height 20
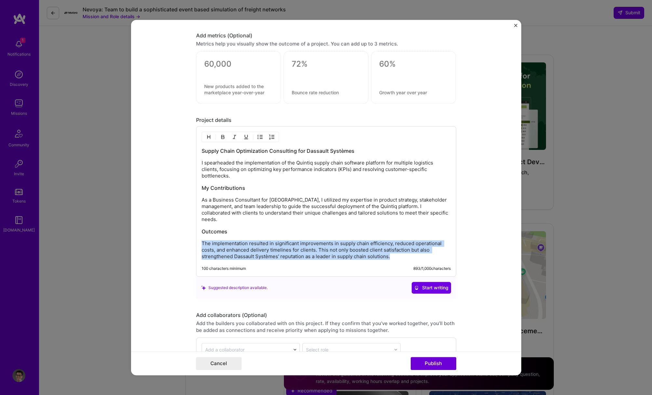
click at [316, 244] on p "The implementation resulted in significant improvements in supply chain efficie…" at bounding box center [326, 250] width 249 height 20
click at [315, 249] on p "The implementation resulted in significant improvements in supply chain efficie…" at bounding box center [326, 250] width 249 height 20
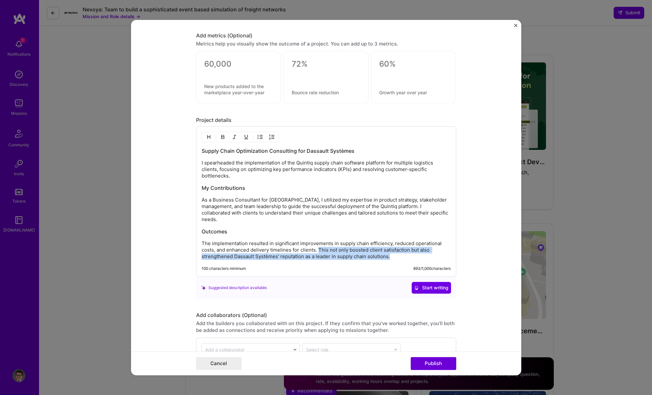
drag, startPoint x: 395, startPoint y: 258, endPoint x: 319, endPoint y: 251, distance: 76.4
click at [319, 251] on p "The implementation resulted in significant improvements in supply chain efficie…" at bounding box center [326, 250] width 249 height 20
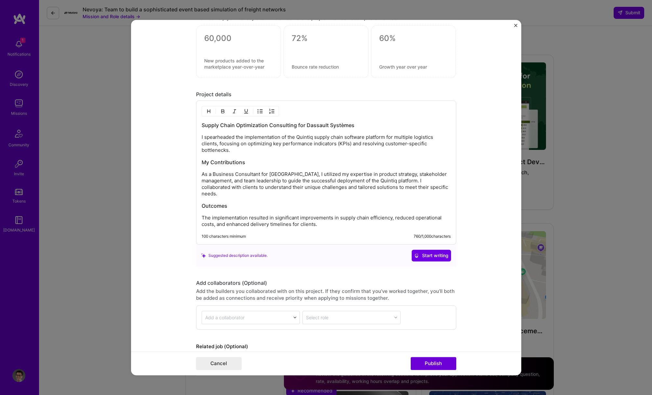
scroll to position [544, 0]
click at [351, 201] on div "Supply Chain Optimization Consulting for Dassault Systèmes I spearheaded the im…" at bounding box center [326, 174] width 249 height 106
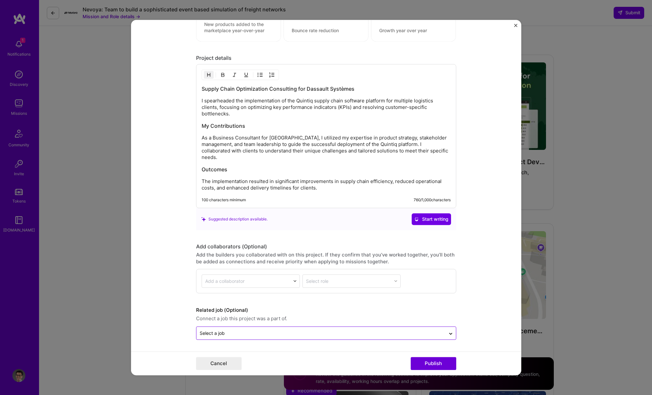
click at [342, 334] on input "text" at bounding box center [321, 333] width 243 height 7
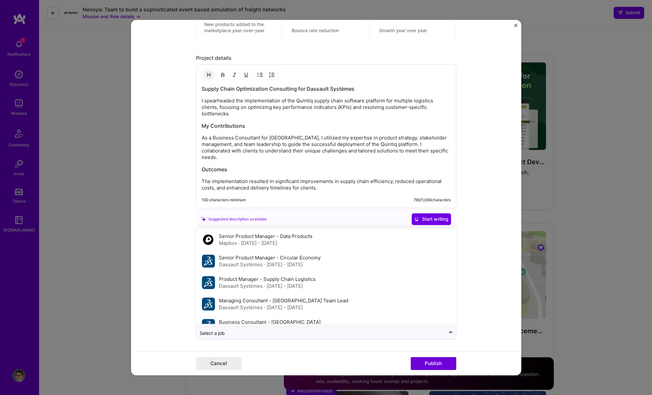
scroll to position [85, 0]
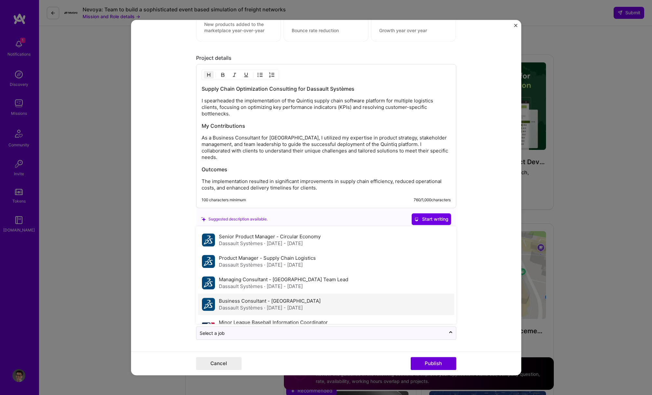
click at [306, 300] on div "Business Consultant - North America Dassault Systèmes · Dec 2012 - Nov 2014" at bounding box center [270, 305] width 102 height 14
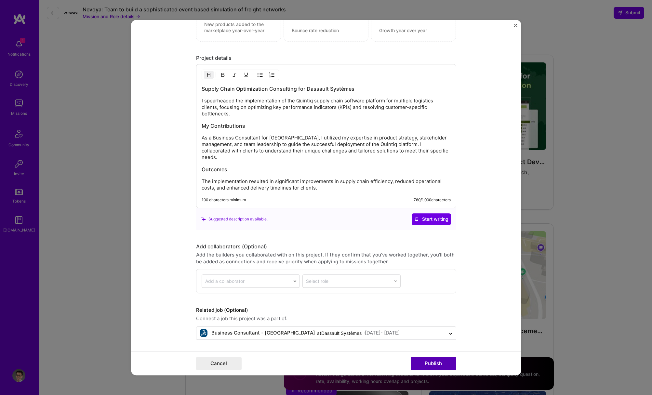
click at [433, 363] on button "Publish" at bounding box center [434, 363] width 46 height 13
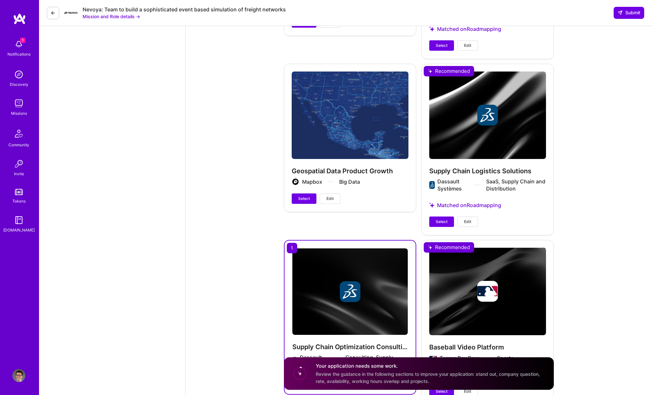
scroll to position [1423, 0]
click at [442, 225] on span "Select" at bounding box center [442, 222] width 12 height 6
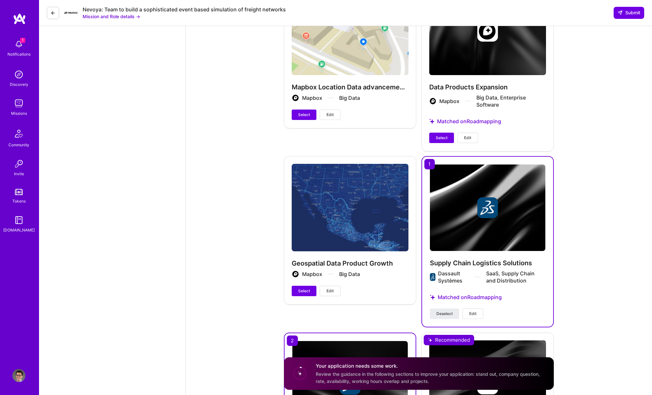
scroll to position [1318, 0]
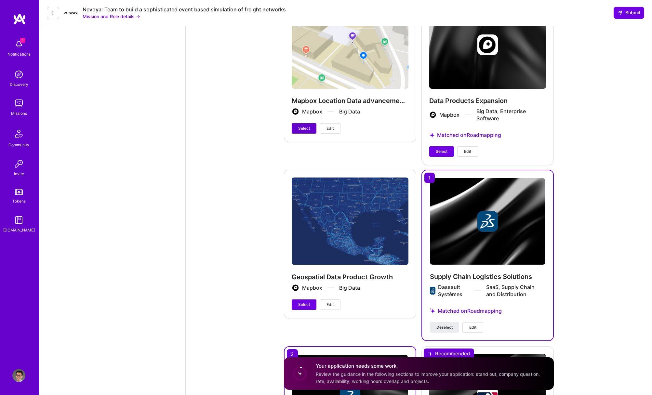
click at [303, 130] on span "Select" at bounding box center [304, 129] width 12 height 6
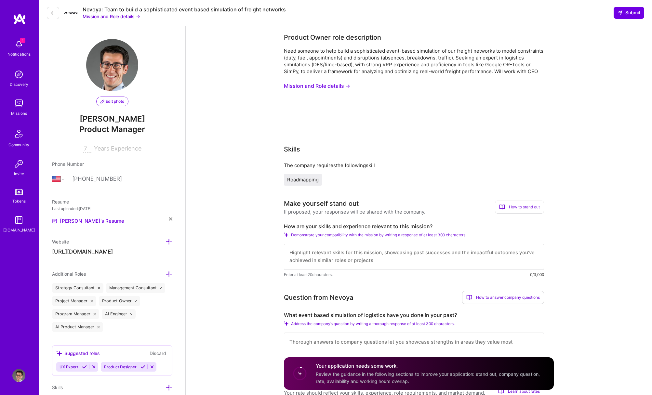
scroll to position [66, 0]
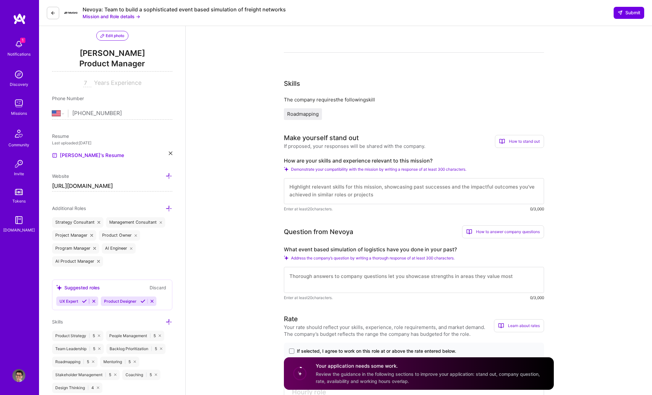
click at [310, 112] on span "Roadmapping" at bounding box center [303, 114] width 32 height 6
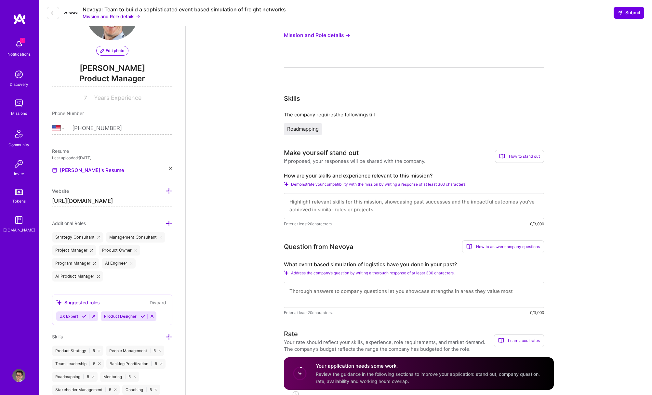
scroll to position [45, 0]
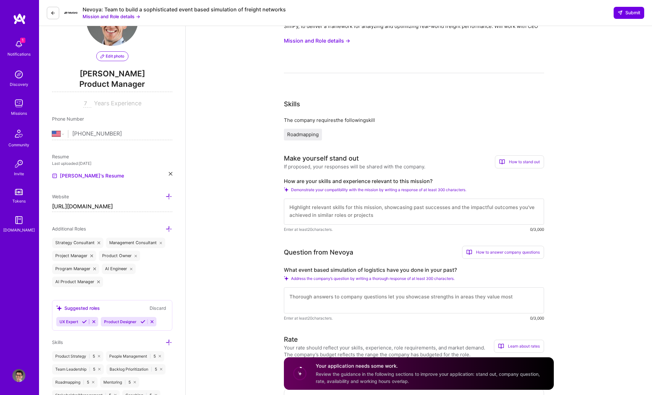
click at [387, 202] on textarea at bounding box center [414, 212] width 260 height 26
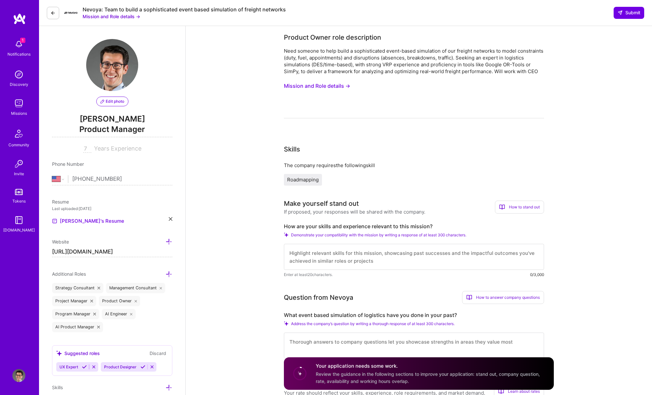
click at [344, 63] on div "Need someone to help build a sophisticated event-based simulation of our freigh…" at bounding box center [414, 60] width 260 height 27
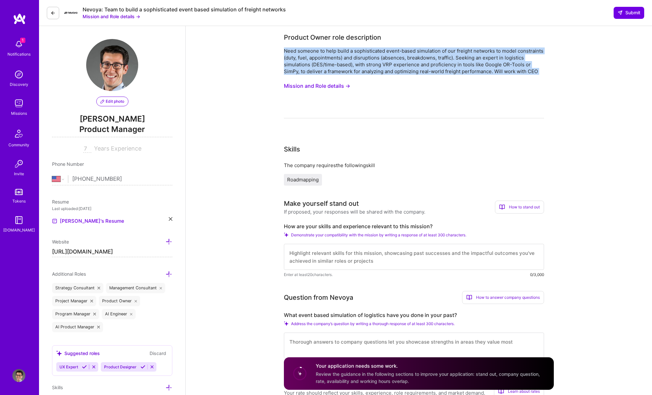
click at [344, 63] on div "Need someone to help build a sophisticated event-based simulation of our freigh…" at bounding box center [414, 60] width 260 height 27
copy div "Need someone to help build a sophisticated event-based simulation of our freigh…"
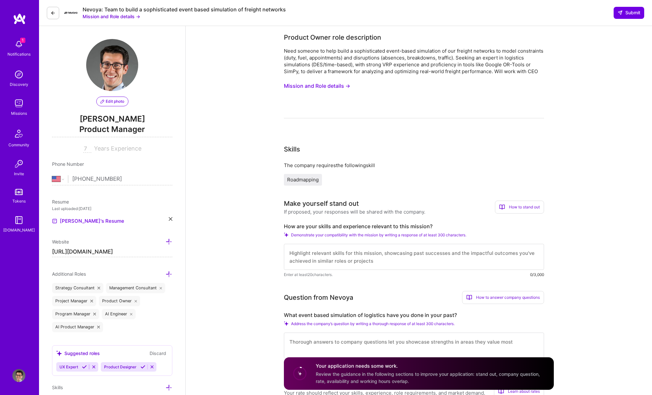
click at [365, 249] on textarea at bounding box center [414, 257] width 260 height 26
click at [354, 225] on label "How are your skills and experience relevant to this mission?" at bounding box center [414, 226] width 260 height 7
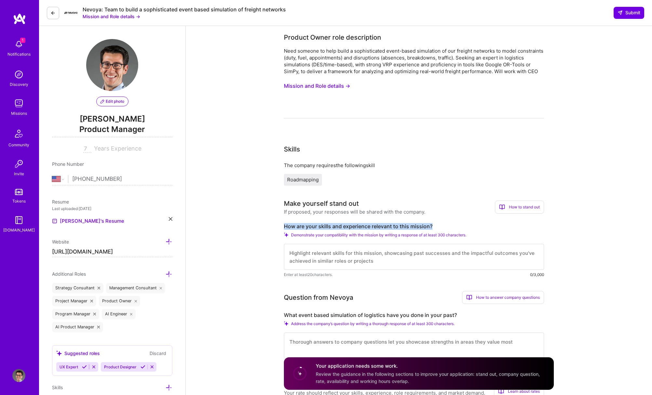
click at [354, 225] on label "How are your skills and experience relevant to this mission?" at bounding box center [414, 226] width 260 height 7
copy label "How are your skills and experience relevant to this mission?"
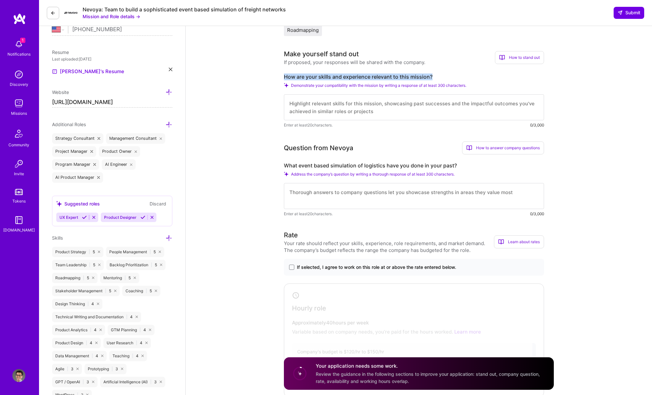
scroll to position [180, 0]
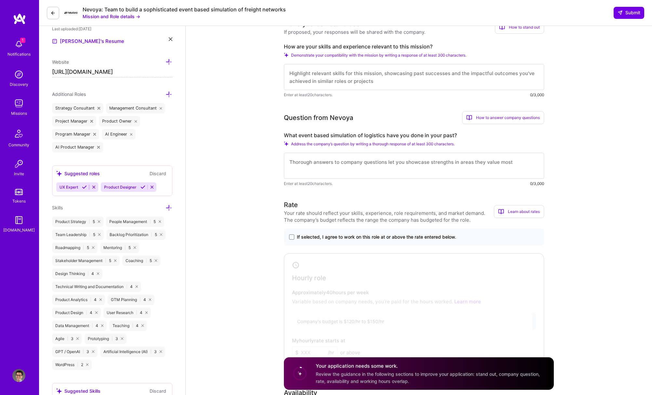
click at [342, 135] on label "What event based simulation of logistics have you done in your past?" at bounding box center [414, 135] width 260 height 7
click at [346, 239] on span "If selected, I agree to work on this role at or above the rate entered below." at bounding box center [376, 237] width 159 height 7
click at [0, 0] on input "If selected, I agree to work on this role at or above the rate entered below." at bounding box center [0, 0] width 0 height 0
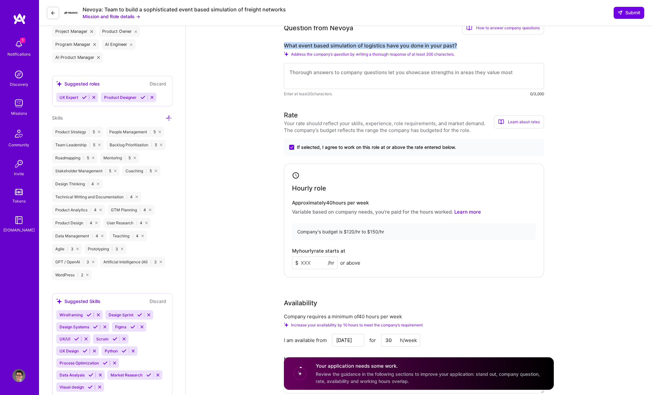
scroll to position [278, 0]
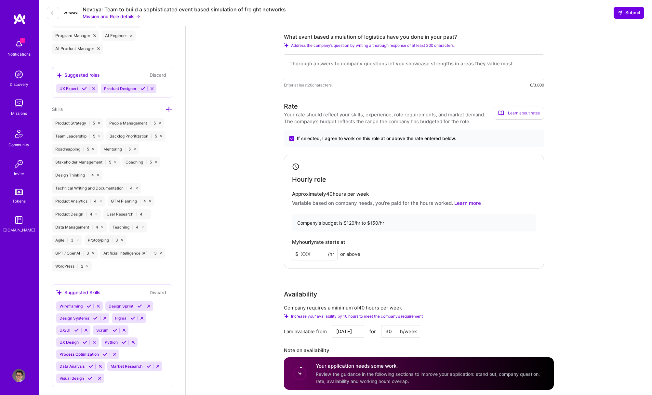
click at [315, 255] on input at bounding box center [315, 254] width 46 height 13
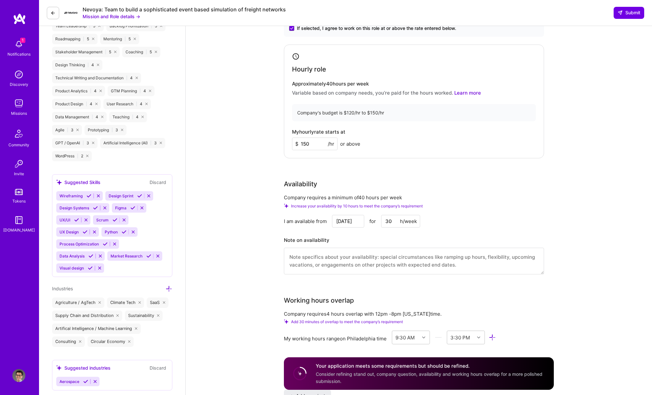
scroll to position [393, 0]
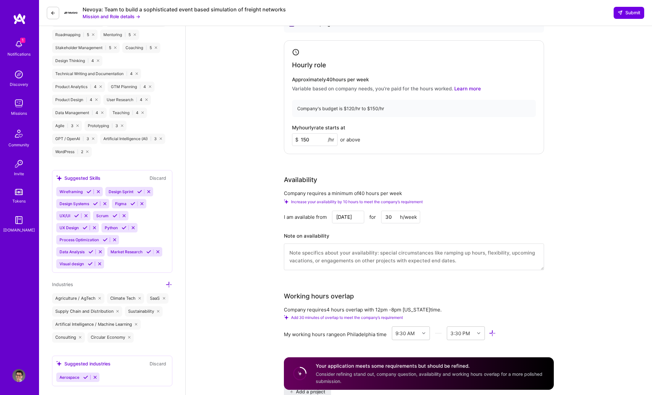
type input "150"
click at [353, 218] on input "Sep 10" at bounding box center [348, 217] width 32 height 13
click at [304, 180] on div "15" at bounding box center [304, 177] width 9 height 9
type input "Sep 15"
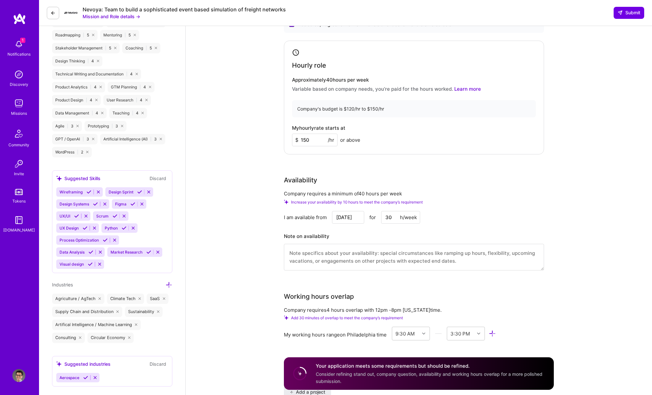
click at [387, 220] on input "30" at bounding box center [400, 217] width 39 height 13
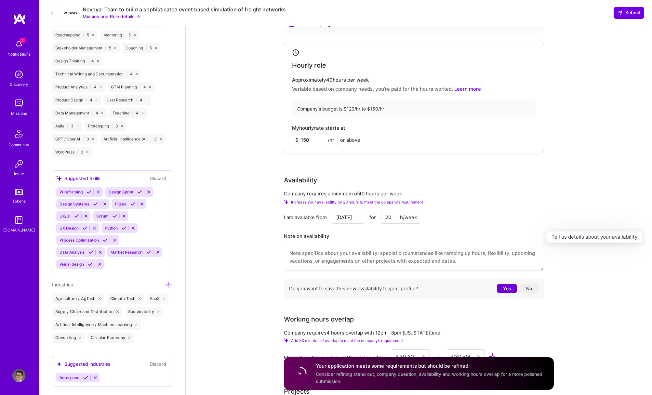
type input "20"
click at [390, 237] on h3 "Note on availability" at bounding box center [414, 237] width 260 height 10
click at [505, 290] on button "Yes" at bounding box center [507, 288] width 20 height 9
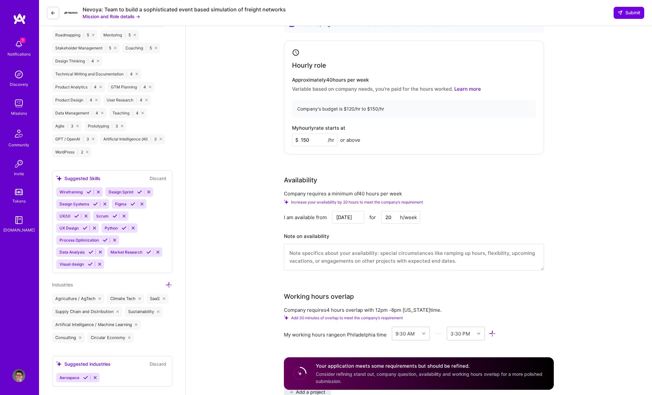
click at [393, 252] on textarea at bounding box center [414, 257] width 260 height 27
type textarea "i"
click at [444, 253] on textarea "I can ramp up on specific weeks but I am not able to go full time. With my expe…" at bounding box center [414, 257] width 260 height 27
click at [488, 253] on textarea "I can ramp up on specific weeks but I am not able to go full time. Given my exp…" at bounding box center [414, 257] width 260 height 27
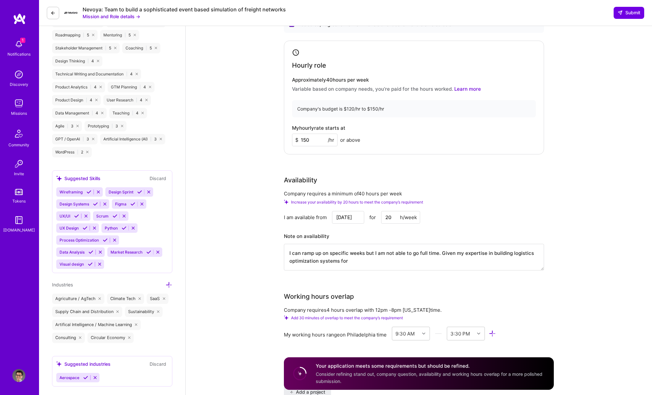
click at [488, 253] on textarea "I can ramp up on specific weeks but I am not able to go full time. Given my exp…" at bounding box center [414, 257] width 260 height 27
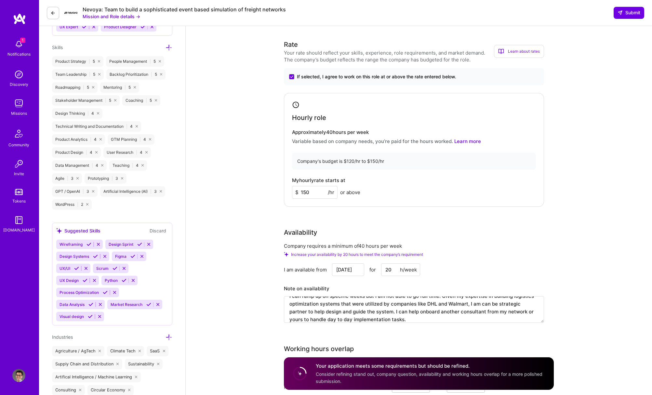
scroll to position [338, 0]
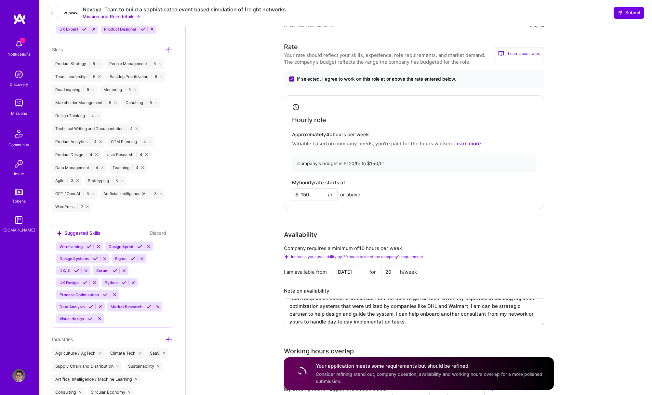
type textarea "I can ramp up on specific weeks but I am not able to go full time. Given my exp…"
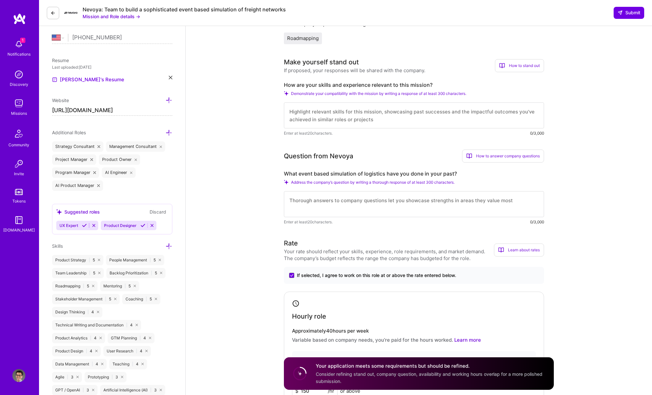
scroll to position [140, 0]
click at [390, 205] on textarea at bounding box center [414, 206] width 260 height 26
click at [375, 112] on textarea at bounding box center [414, 117] width 260 height 26
paste textarea "I bring over 15 years of experience at the intersection of logistics, data mode…"
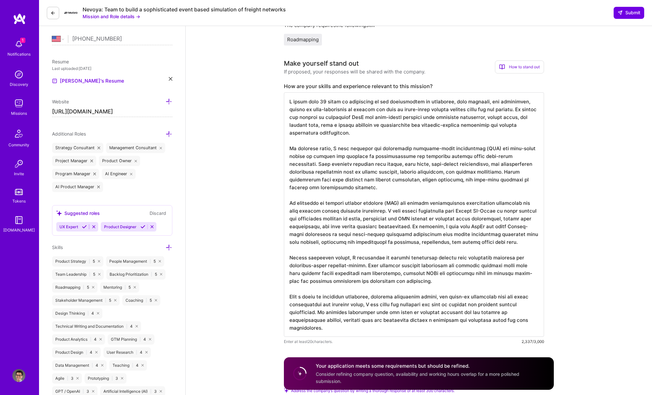
scroll to position [117, 0]
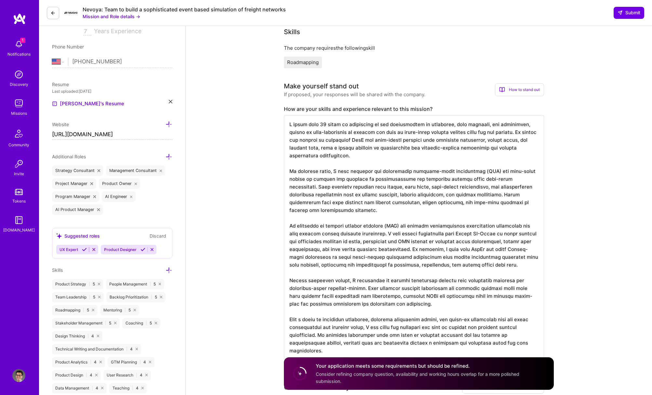
click at [394, 157] on textarea at bounding box center [414, 237] width 260 height 245
click at [401, 164] on textarea at bounding box center [414, 237] width 260 height 245
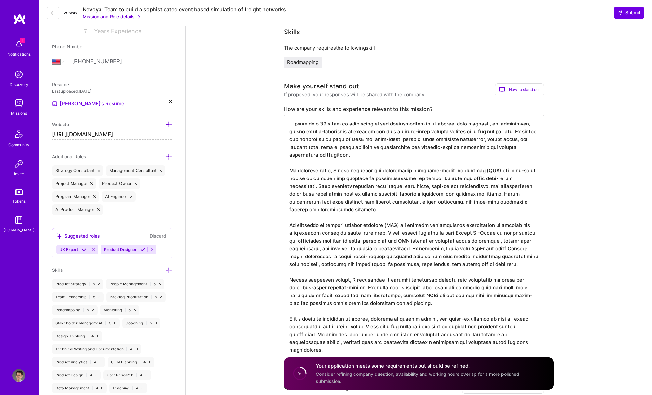
click at [399, 171] on textarea at bounding box center [414, 237] width 260 height 245
click at [366, 173] on textarea at bounding box center [414, 237] width 260 height 245
click at [410, 172] on textarea at bounding box center [414, 237] width 260 height 245
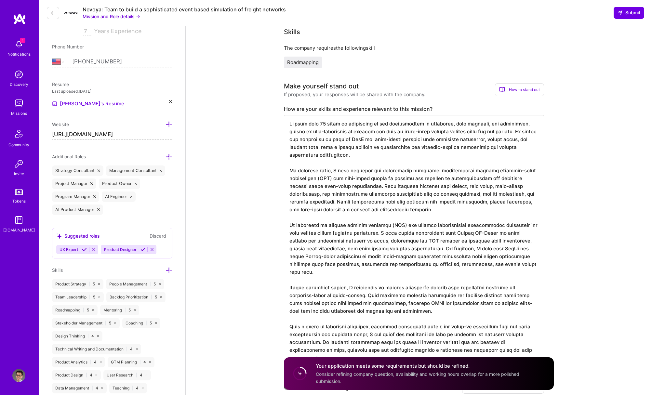
drag, startPoint x: 332, startPoint y: 180, endPoint x: 286, endPoint y: 180, distance: 45.5
click at [286, 180] on textarea at bounding box center [414, 237] width 260 height 245
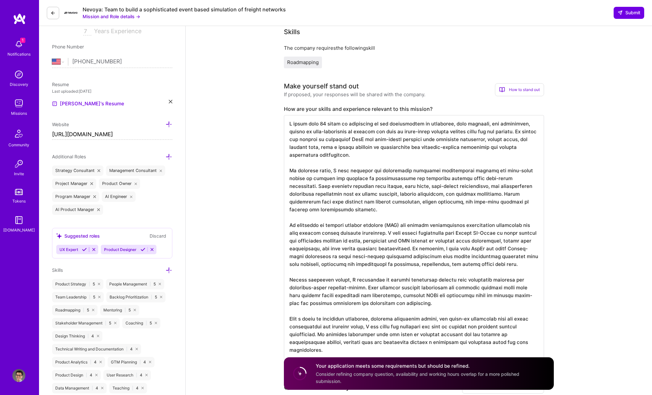
drag, startPoint x: 292, startPoint y: 180, endPoint x: 284, endPoint y: 180, distance: 8.1
click at [284, 180] on textarea at bounding box center [414, 237] width 260 height 245
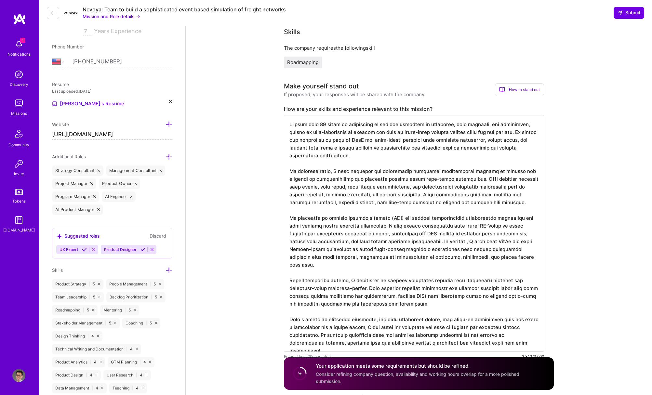
click at [494, 170] on textarea at bounding box center [414, 233] width 260 height 237
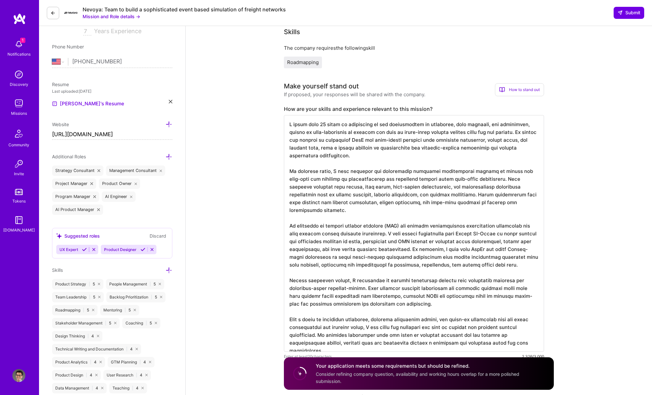
drag, startPoint x: 415, startPoint y: 179, endPoint x: 454, endPoint y: 177, distance: 38.8
click at [454, 177] on textarea at bounding box center [414, 233] width 260 height 237
drag, startPoint x: 482, startPoint y: 180, endPoint x: 409, endPoint y: 186, distance: 74.1
click at [409, 186] on textarea at bounding box center [414, 233] width 260 height 237
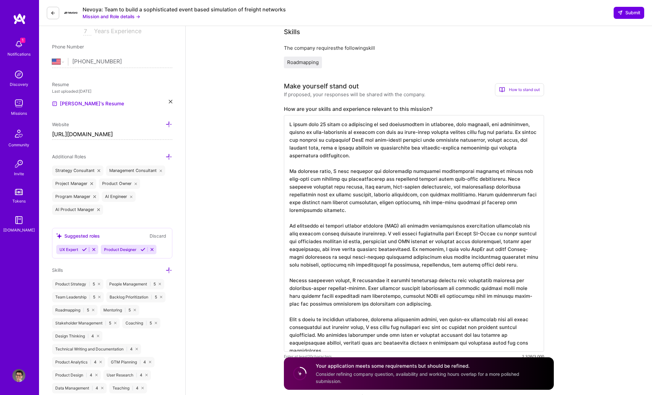
click at [409, 186] on textarea at bounding box center [414, 233] width 260 height 237
click at [408, 190] on textarea at bounding box center [414, 233] width 260 height 237
click at [441, 197] on textarea at bounding box center [414, 233] width 260 height 237
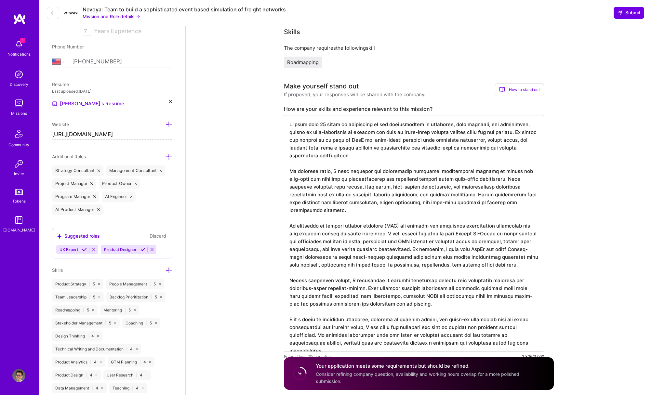
click at [441, 197] on textarea at bounding box center [414, 233] width 260 height 237
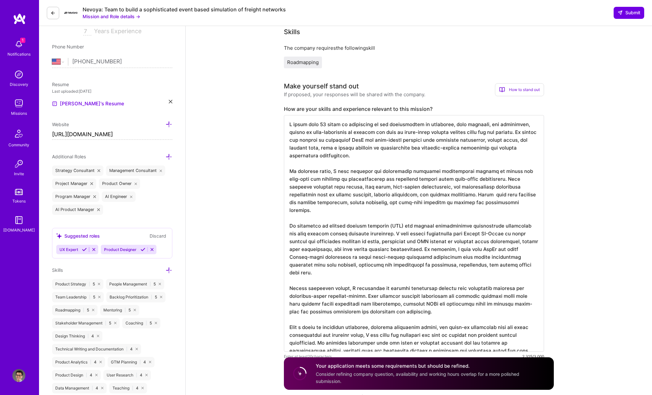
drag, startPoint x: 487, startPoint y: 206, endPoint x: 416, endPoint y: 194, distance: 71.6
click at [416, 194] on textarea at bounding box center [414, 233] width 260 height 237
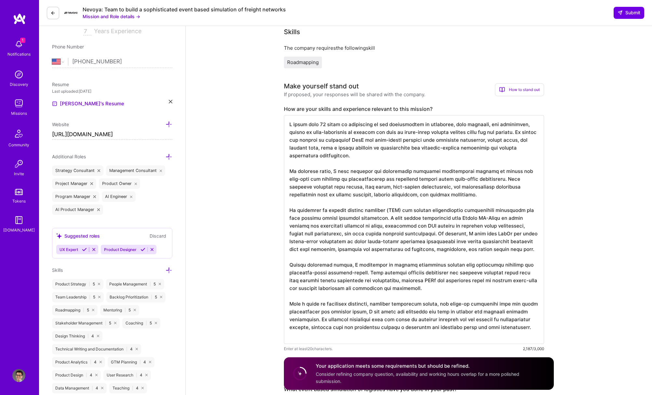
click at [396, 214] on textarea at bounding box center [414, 229] width 260 height 229
click at [366, 223] on textarea at bounding box center [414, 229] width 260 height 229
click at [383, 219] on textarea at bounding box center [414, 229] width 260 height 229
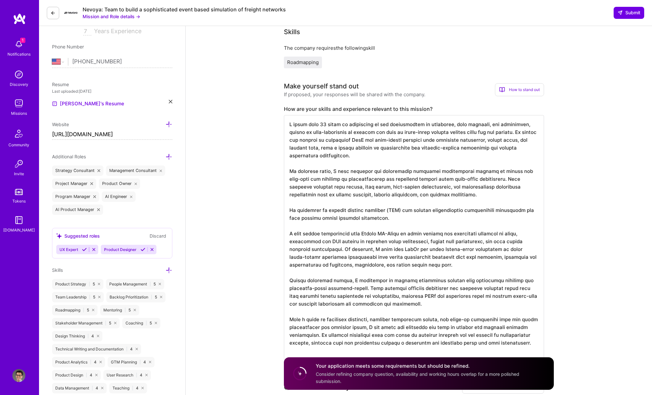
click at [386, 220] on textarea at bounding box center [414, 237] width 260 height 245
click at [507, 218] on textarea at bounding box center [414, 237] width 260 height 245
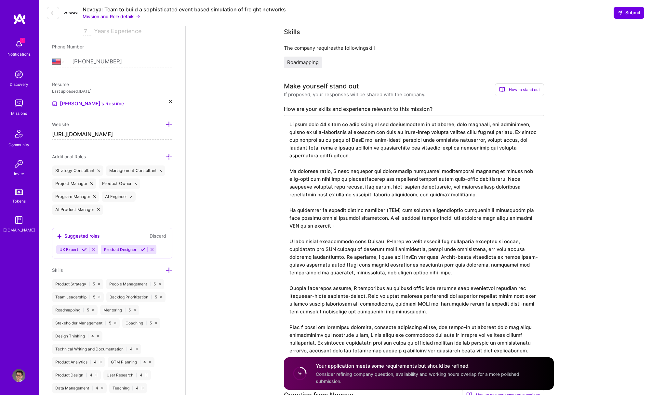
paste textarea "https://www.linkedin.com/pulse/breaking-world-records-deeper-purpose-rob-van-eg…"
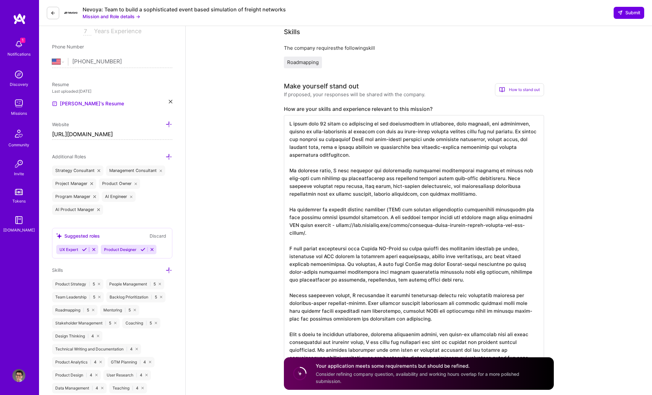
scroll to position [142, 0]
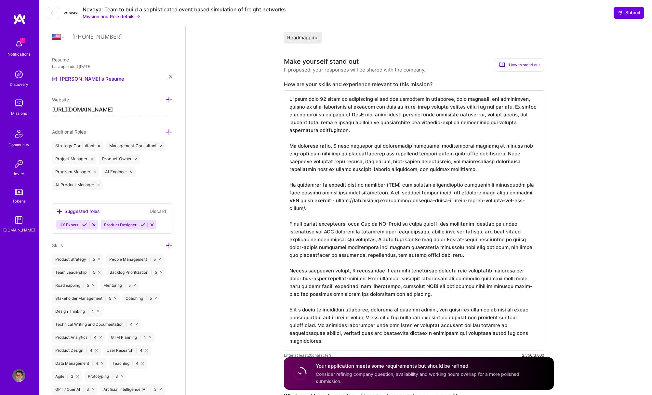
click at [395, 237] on textarea at bounding box center [414, 220] width 260 height 260
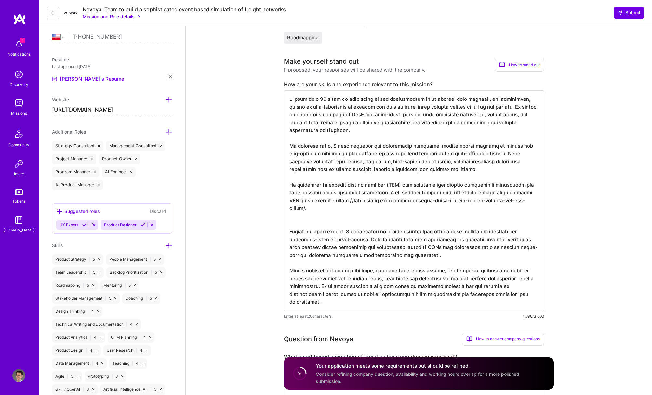
scroll to position [0, 0]
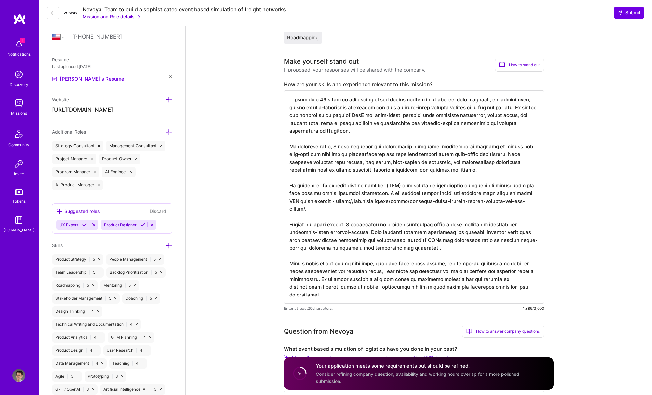
drag, startPoint x: 397, startPoint y: 224, endPoint x: 417, endPoint y: 228, distance: 20.2
click at [417, 228] on textarea at bounding box center [414, 196] width 260 height 213
click at [415, 234] on textarea at bounding box center [414, 196] width 260 height 213
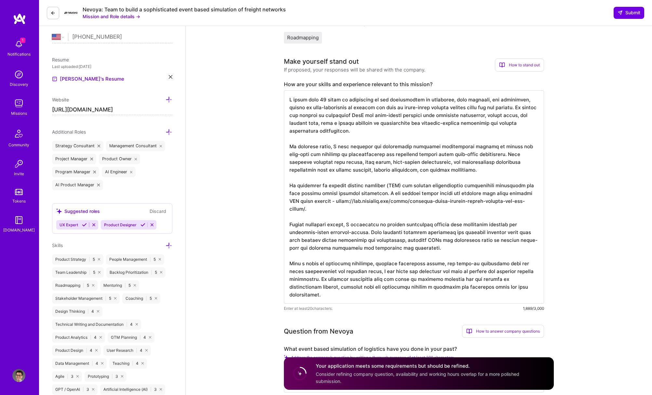
click at [415, 234] on textarea at bounding box center [414, 196] width 260 height 213
click at [400, 235] on textarea at bounding box center [414, 196] width 260 height 213
drag, startPoint x: 343, startPoint y: 233, endPoint x: 360, endPoint y: 236, distance: 17.5
click at [360, 236] on textarea at bounding box center [414, 196] width 260 height 213
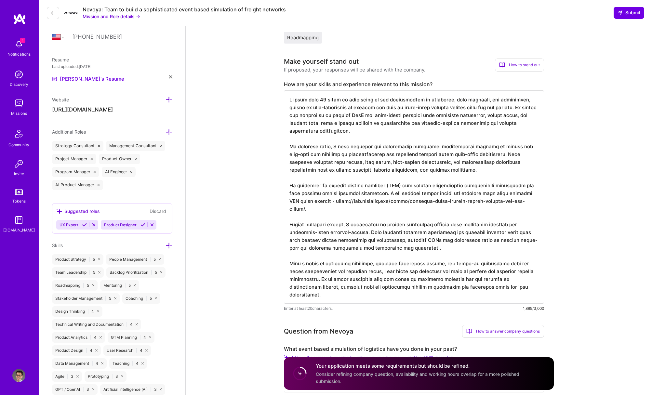
click at [360, 236] on textarea at bounding box center [414, 196] width 260 height 213
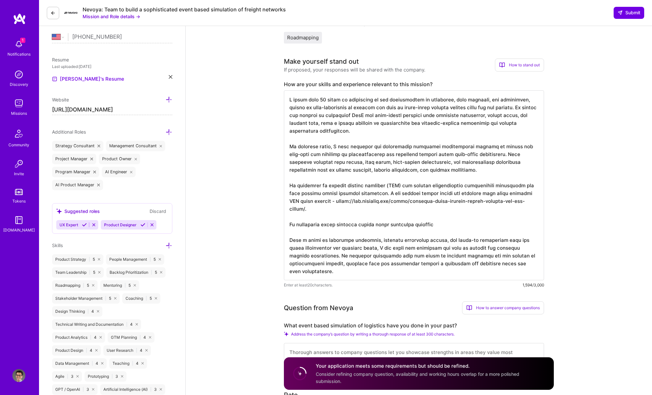
click at [436, 227] on textarea at bounding box center [414, 185] width 260 height 190
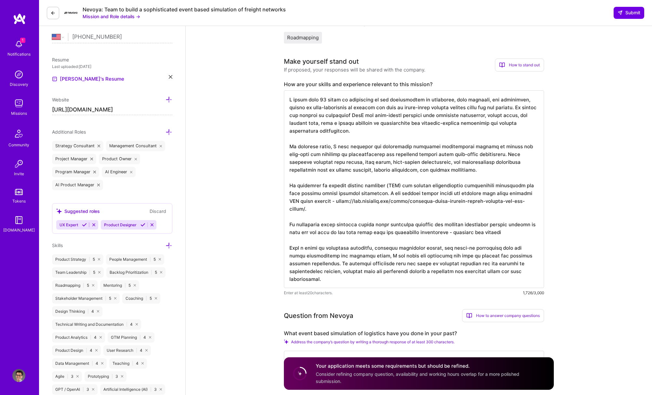
type textarea "I bring over 15 years of experience at the intersection of logistics, data mode…"
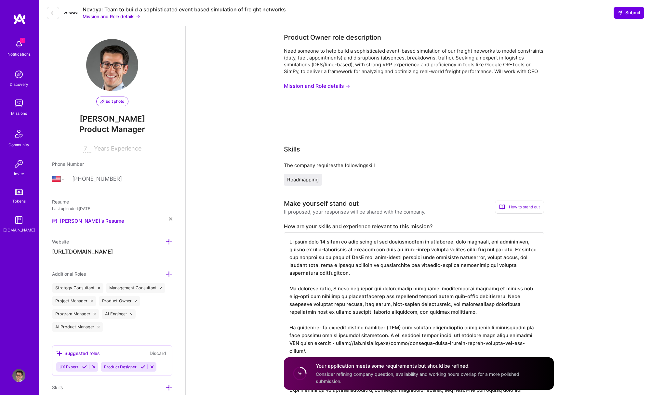
select select "US"
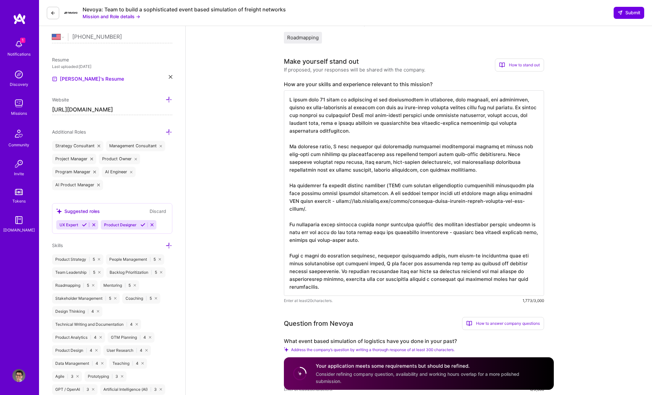
scroll to position [1, 0]
click at [411, 261] on textarea at bounding box center [414, 193] width 260 height 206
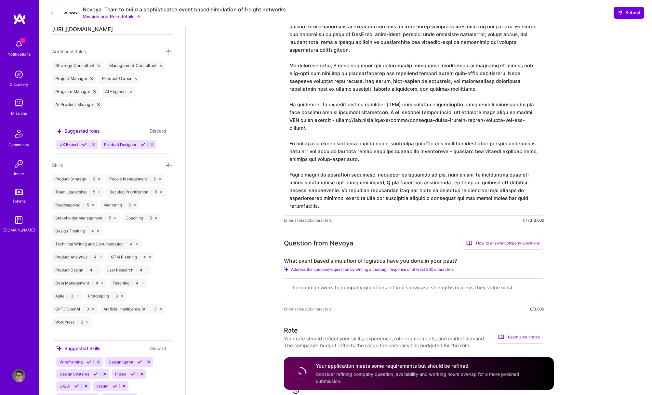
scroll to position [273, 0]
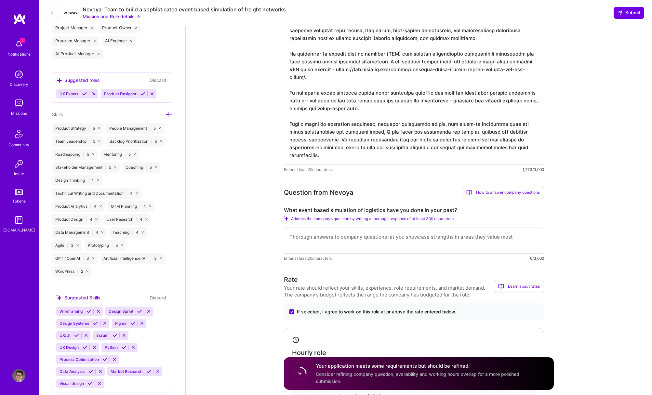
type textarea "I bring over 15 years of experience at the intersection of logistics, data mode…"
click at [374, 208] on label "What event based simulation of logistics have you done in your past?" at bounding box center [414, 210] width 260 height 7
click at [376, 239] on textarea at bounding box center [414, 241] width 260 height 26
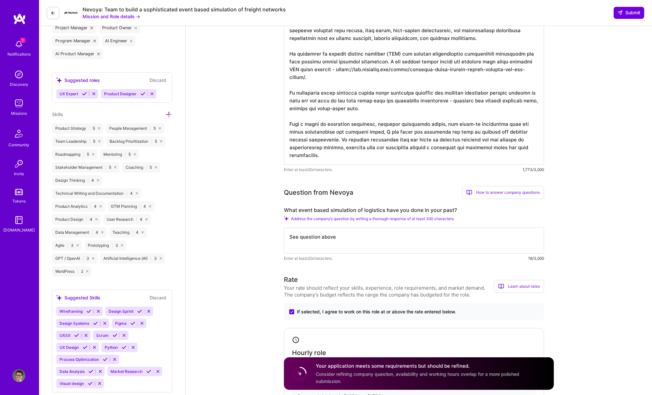
click at [315, 237] on textarea "See question above" at bounding box center [414, 241] width 260 height 26
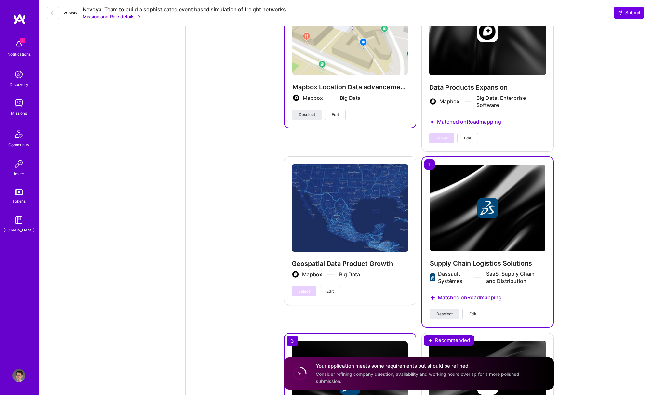
scroll to position [1654, 0]
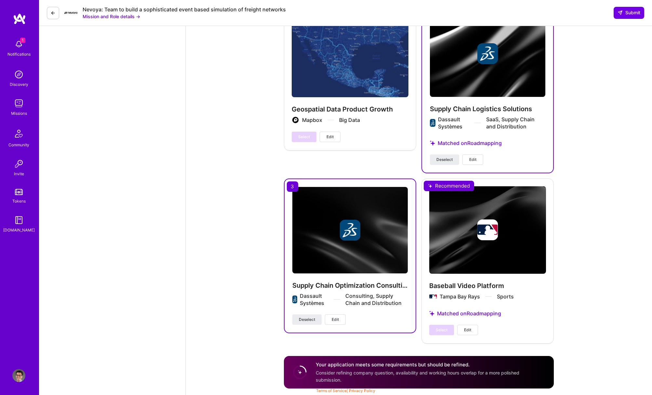
click at [358, 373] on span "Consider refining company question, availability and working hours overlap for …" at bounding box center [418, 376] width 204 height 12
click at [287, 362] on div "Your application meets some requirements but should be refined. Consider refini…" at bounding box center [419, 372] width 270 height 32
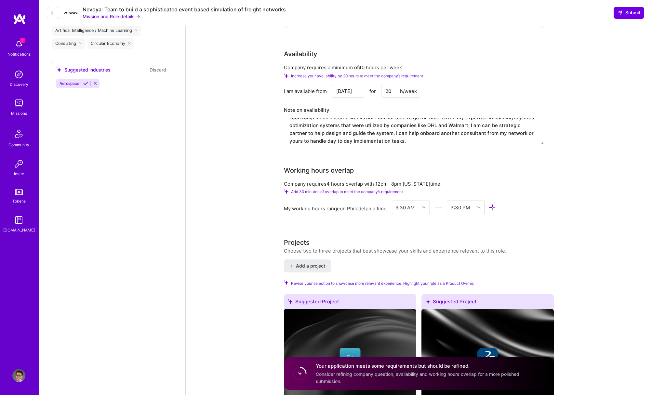
scroll to position [0, 0]
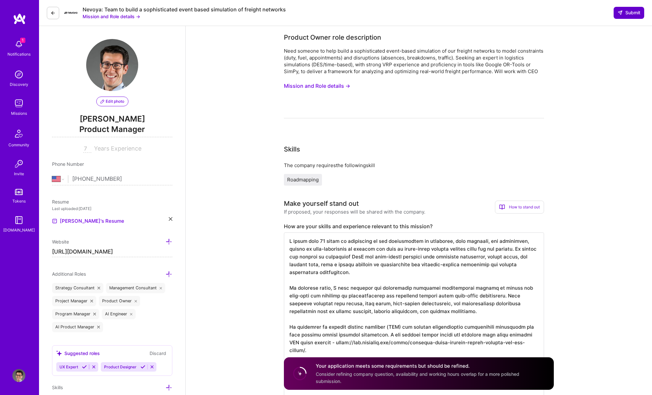
click at [631, 10] on span "Submit" at bounding box center [629, 12] width 23 height 7
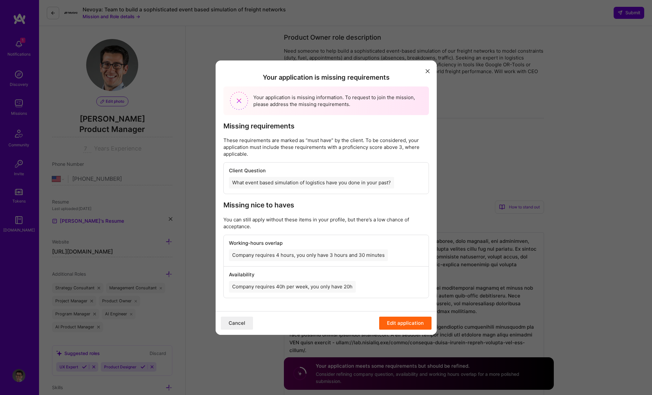
click at [315, 182] on div "What event based simulation of logistics have you done in your past?" at bounding box center [311, 183] width 165 height 12
click at [311, 251] on div "Company requires 4 hours, you only have 3 hours and 30 minutes" at bounding box center [308, 256] width 159 height 12
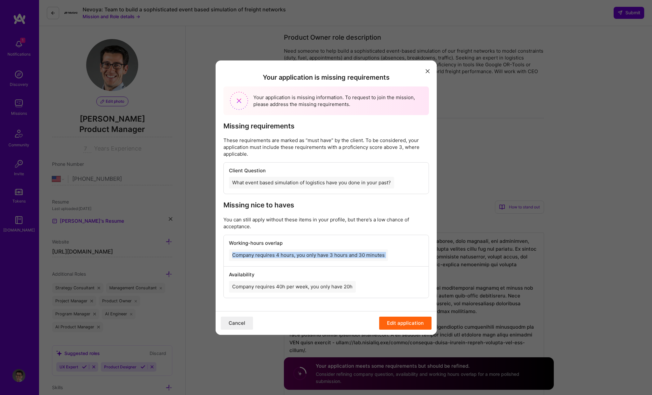
click at [311, 251] on div "Company requires 4 hours, you only have 3 hours and 30 minutes" at bounding box center [308, 256] width 159 height 12
click at [309, 224] on p "You can still apply without these items in your profile, but there’s a low chan…" at bounding box center [327, 223] width 206 height 14
click at [314, 224] on p "You can still apply without these items in your profile, but there’s a low chan…" at bounding box center [327, 223] width 206 height 14
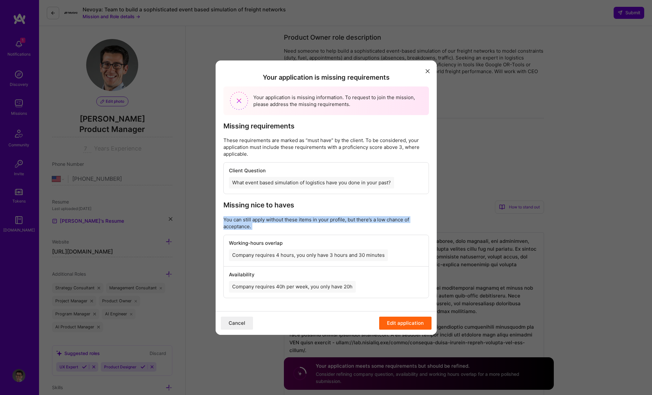
click at [314, 224] on p "You can still apply without these items in your profile, but there’s a low chan…" at bounding box center [327, 223] width 206 height 14
click at [307, 226] on p "You can still apply without these items in your profile, but there’s a low chan…" at bounding box center [327, 223] width 206 height 14
click at [399, 322] on button "Edit application" at bounding box center [405, 323] width 52 height 13
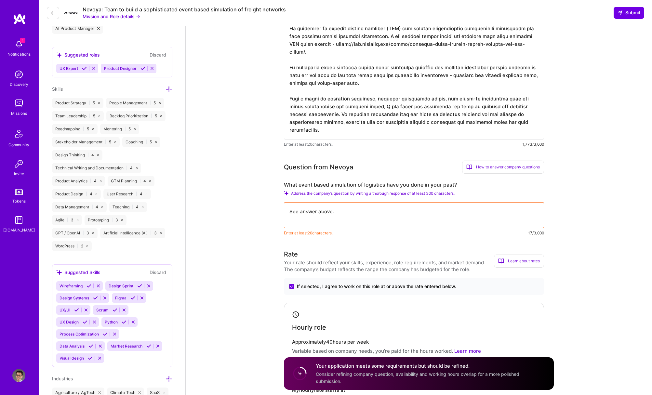
scroll to position [313, 0]
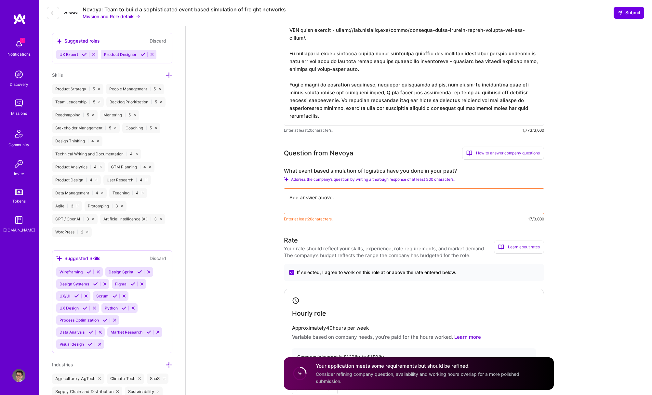
click at [379, 170] on label "What event based simulation of logistics have you done in your past?" at bounding box center [414, 171] width 260 height 7
copy label "What event based simulation of logistics have you done in your past?"
click at [315, 198] on textarea "See answer above." at bounding box center [414, 201] width 260 height 26
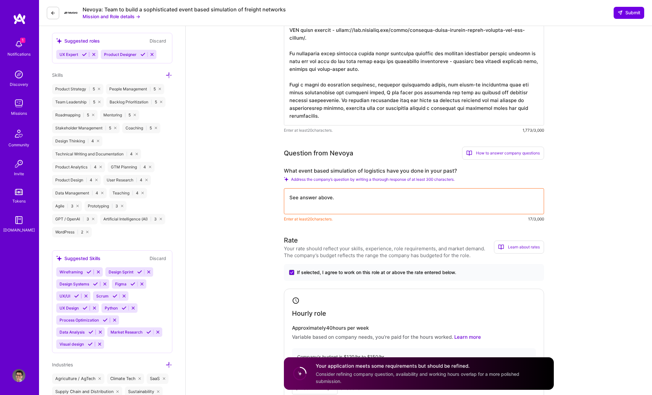
paste textarea "In my past work, I have led and contributed to event-based simulations of logis…"
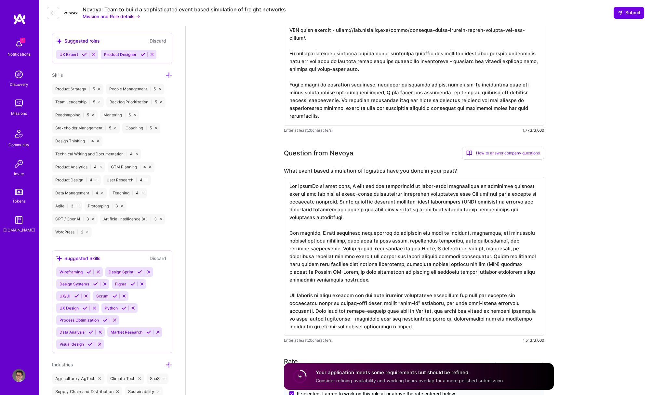
scroll to position [294, 0]
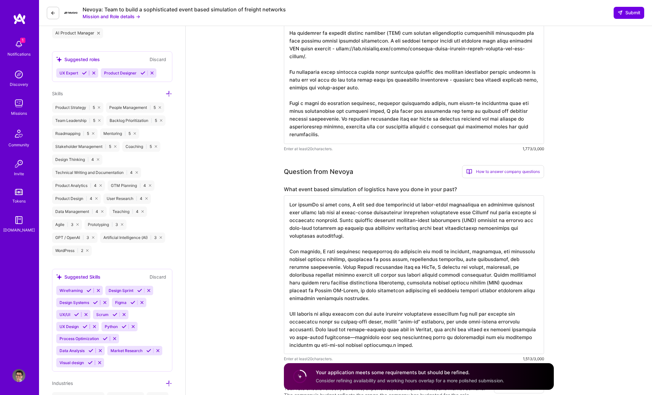
drag, startPoint x: 315, startPoint y: 204, endPoint x: 283, endPoint y: 204, distance: 31.9
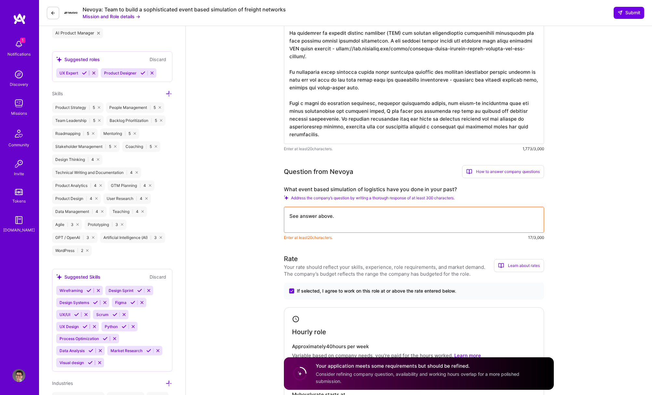
click at [338, 222] on textarea "See answer above." at bounding box center [414, 220] width 260 height 26
paste textarea "In my past work, I have led and contributed to event-based simulations of logis…"
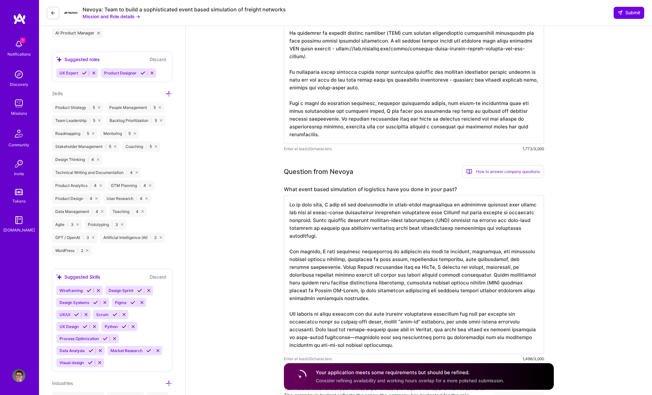
click at [336, 222] on textarea at bounding box center [414, 275] width 260 height 159
click at [343, 225] on textarea at bounding box center [414, 275] width 260 height 159
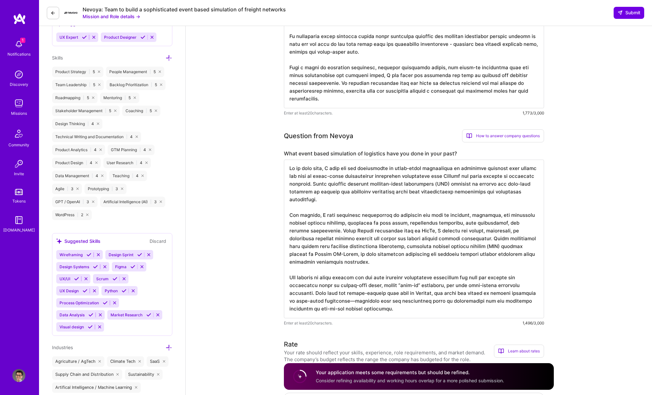
scroll to position [330, 0]
drag, startPoint x: 315, startPoint y: 231, endPoint x: 414, endPoint y: 231, distance: 99.6
click at [414, 231] on textarea at bounding box center [414, 238] width 260 height 159
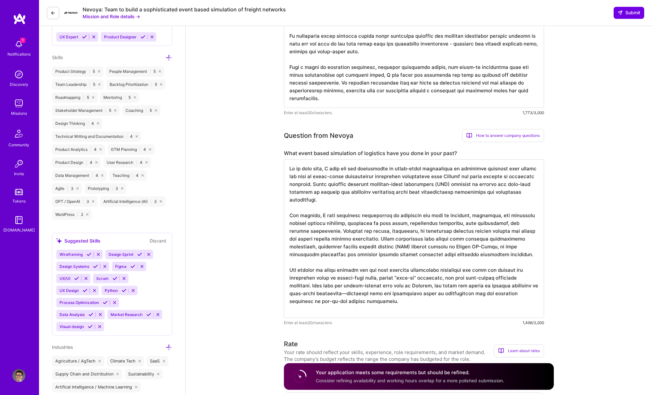
scroll to position [0, 0]
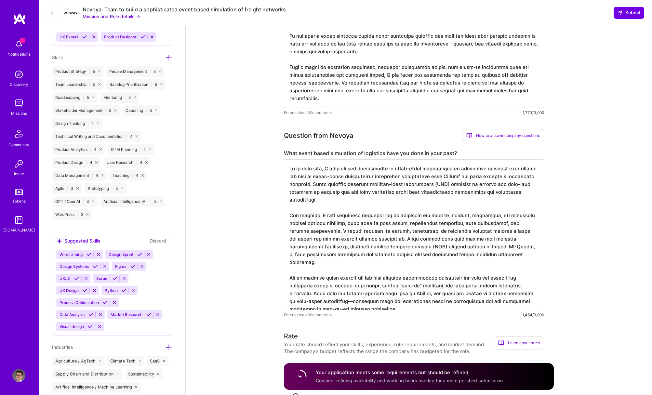
click at [354, 230] on textarea at bounding box center [414, 234] width 260 height 151
drag, startPoint x: 429, startPoint y: 247, endPoint x: 498, endPoint y: 249, distance: 69.0
click at [498, 249] on textarea at bounding box center [414, 234] width 260 height 151
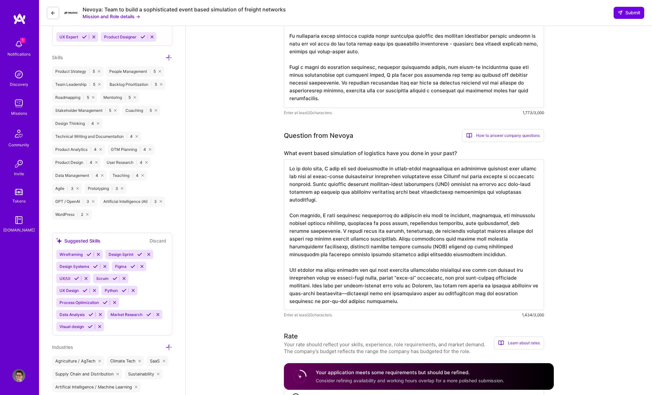
click at [394, 272] on textarea at bounding box center [414, 234] width 260 height 151
click at [407, 272] on textarea at bounding box center [414, 234] width 260 height 151
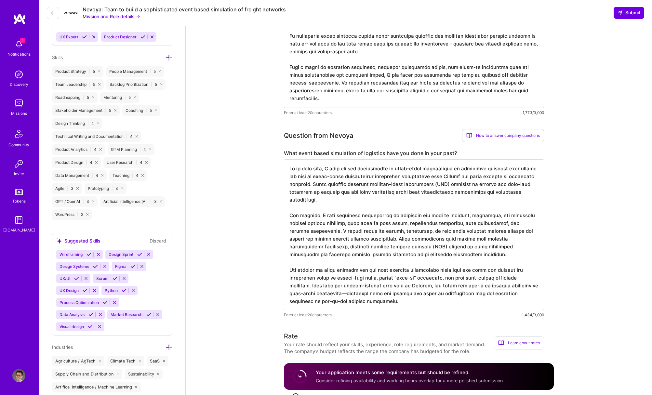
click at [407, 272] on textarea at bounding box center [414, 234] width 260 height 151
click at [400, 275] on textarea at bounding box center [414, 234] width 260 height 151
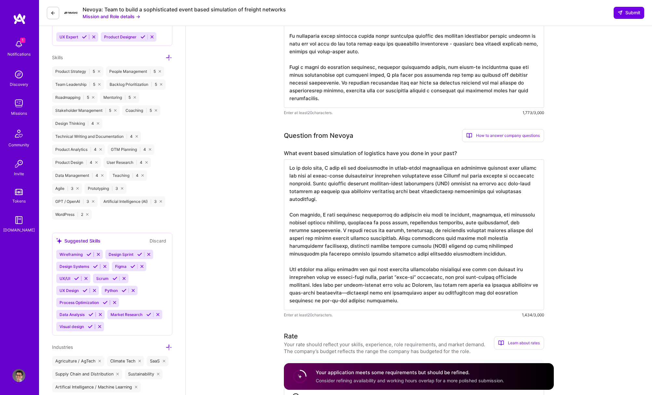
scroll to position [336, 0]
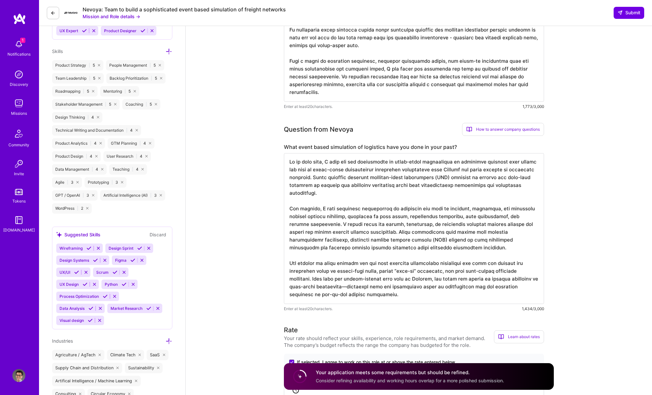
click at [401, 279] on textarea at bounding box center [414, 228] width 260 height 151
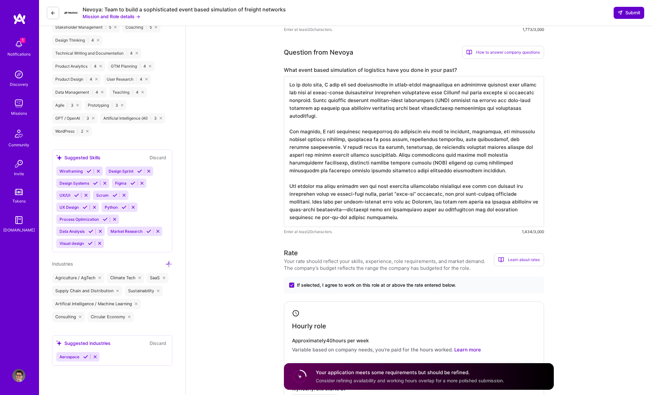
type textarea "In my past work, I have led and contributed to event-based simulations of logis…"
click at [632, 13] on span "Submit" at bounding box center [629, 12] width 23 height 7
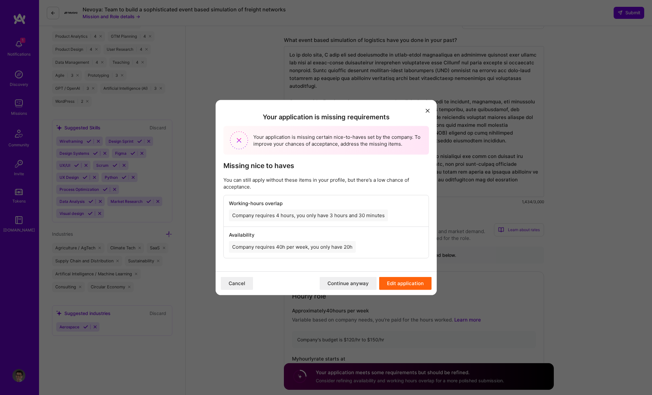
scroll to position [475, 0]
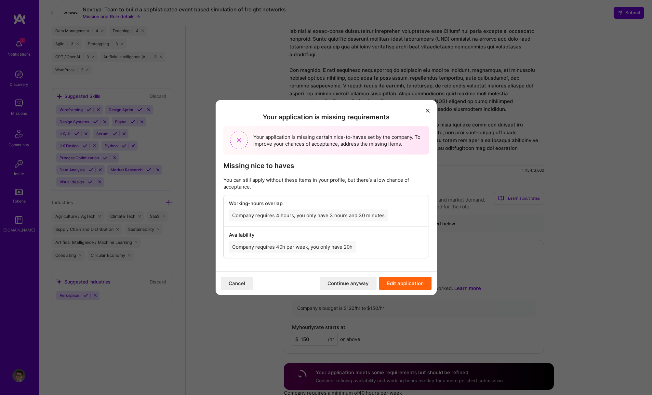
click at [353, 283] on button "Continue anyway" at bounding box center [348, 283] width 57 height 13
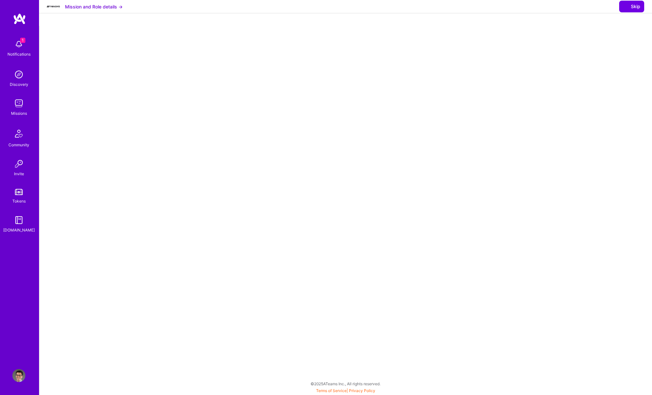
select select "US"
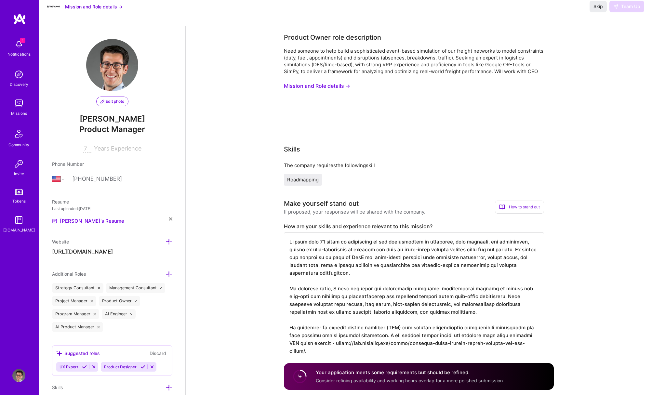
click at [291, 65] on div "Need someone to help build a sophisticated event-based simulation of our freigh…" at bounding box center [414, 60] width 260 height 27
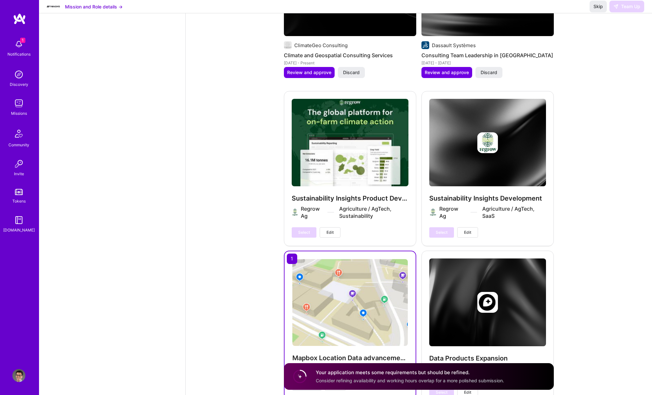
scroll to position [1718, 0]
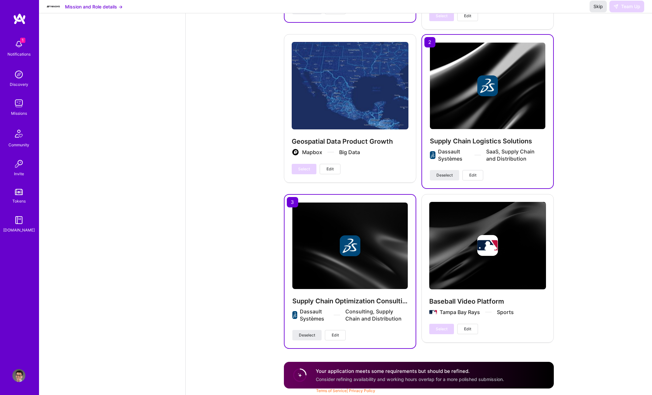
click at [595, 10] on span "Skip" at bounding box center [598, 6] width 9 height 7
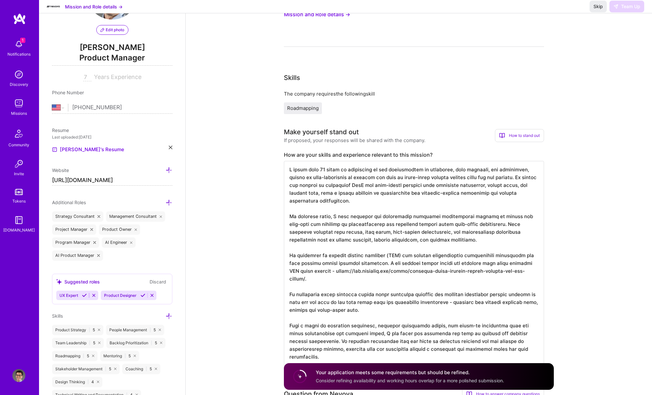
scroll to position [0, 0]
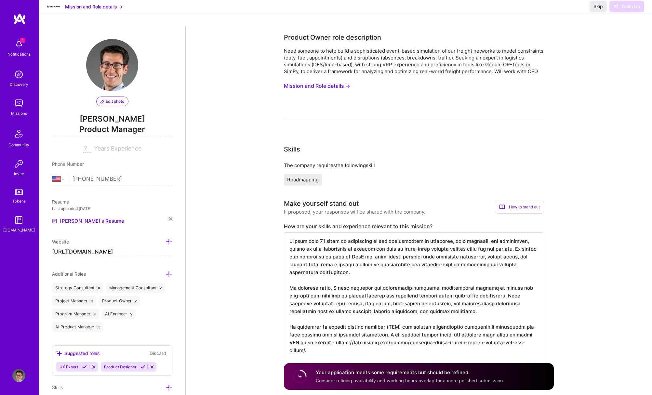
click at [301, 374] on circle at bounding box center [300, 377] width 12 height 12
click at [598, 10] on span "Skip" at bounding box center [598, 6] width 9 height 7
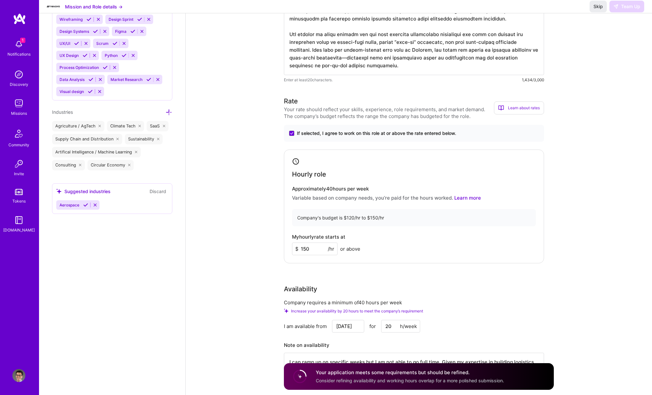
scroll to position [787, 0]
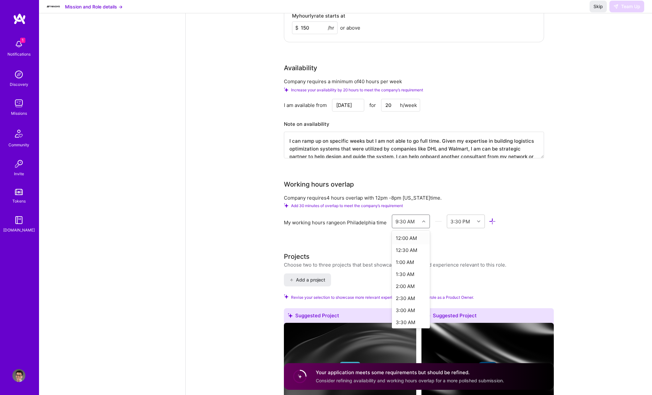
click at [409, 223] on div "9:30 AM" at bounding box center [405, 221] width 19 height 7
click at [458, 222] on div "3:30 PM" at bounding box center [461, 221] width 20 height 7
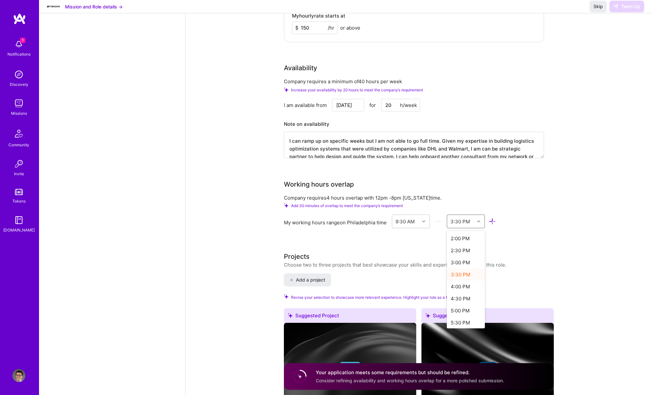
scroll to position [131, 0]
click at [463, 271] on div "4:30 PM" at bounding box center [466, 276] width 38 height 12
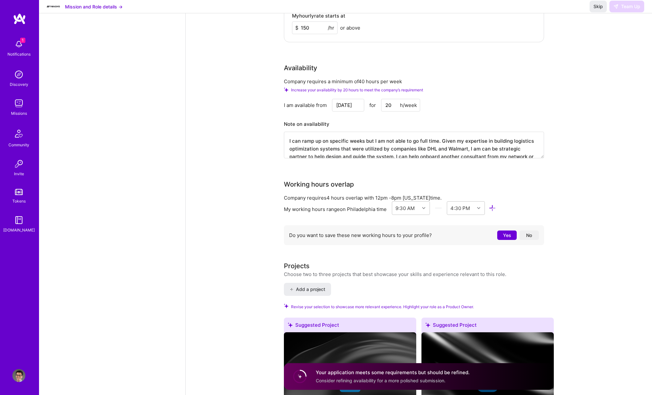
click at [504, 234] on button "Yes" at bounding box center [507, 235] width 20 height 9
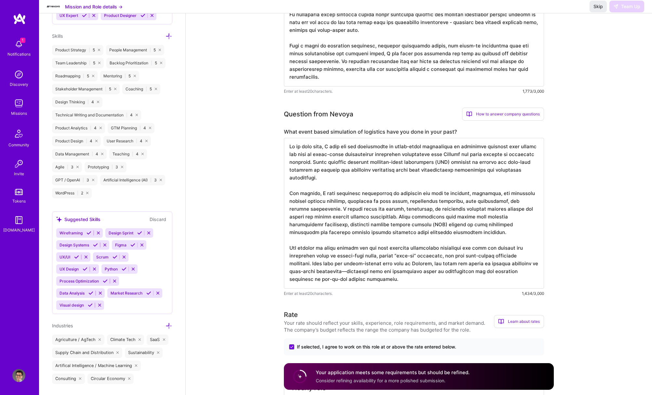
scroll to position [0, 0]
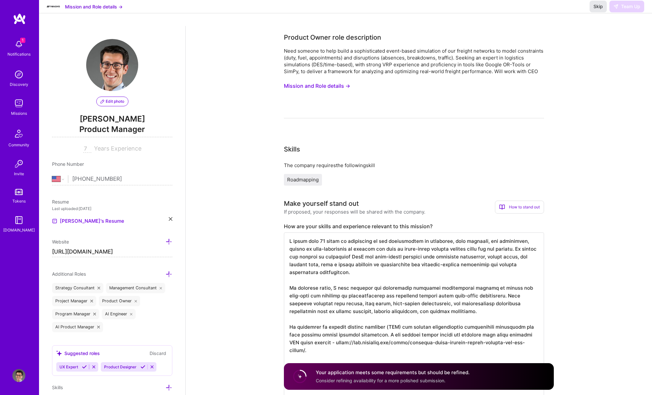
click at [599, 10] on span "Skip" at bounding box center [598, 6] width 9 height 7
click at [294, 381] on icon at bounding box center [300, 377] width 16 height 16
click at [105, 10] on button "Mission and Role details →" at bounding box center [94, 6] width 58 height 7
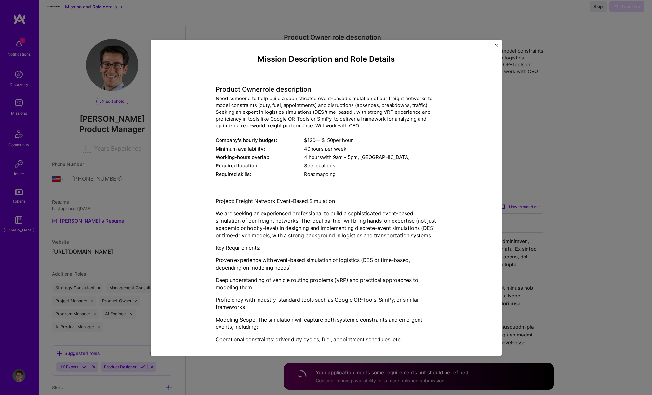
scroll to position [54, 0]
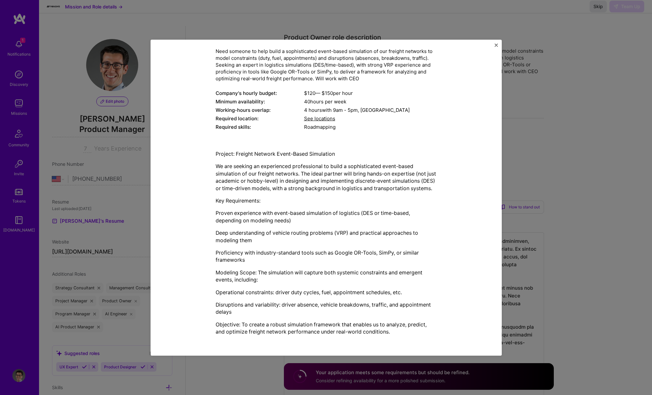
click at [496, 45] on img "Close" at bounding box center [496, 45] width 3 height 3
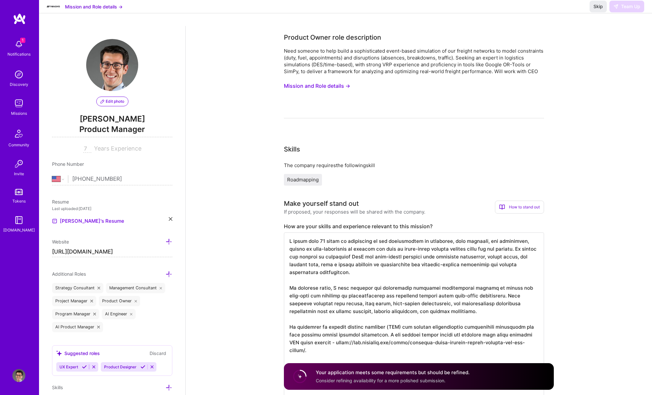
click at [18, 103] on img at bounding box center [18, 103] width 13 height 13
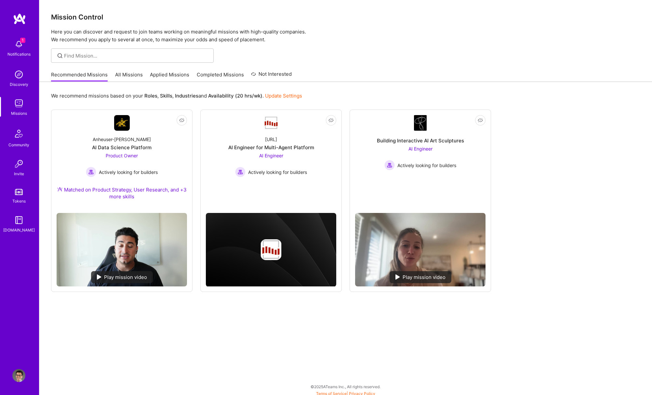
click at [19, 104] on img at bounding box center [18, 103] width 13 height 13
click at [131, 69] on div "Recommended Missions All Missions Applied Missions Completed Missions Not Inter…" at bounding box center [171, 75] width 241 height 14
click at [129, 73] on link "All Missions" at bounding box center [129, 76] width 28 height 11
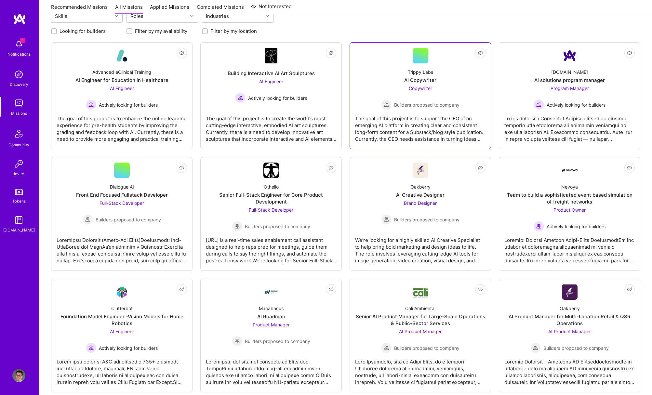
scroll to position [81, 0]
click at [548, 191] on div "Nevoya Team to build a sophisticated event based simulation of freight networks…" at bounding box center [570, 204] width 130 height 53
